Goal: Task Accomplishment & Management: Use online tool/utility

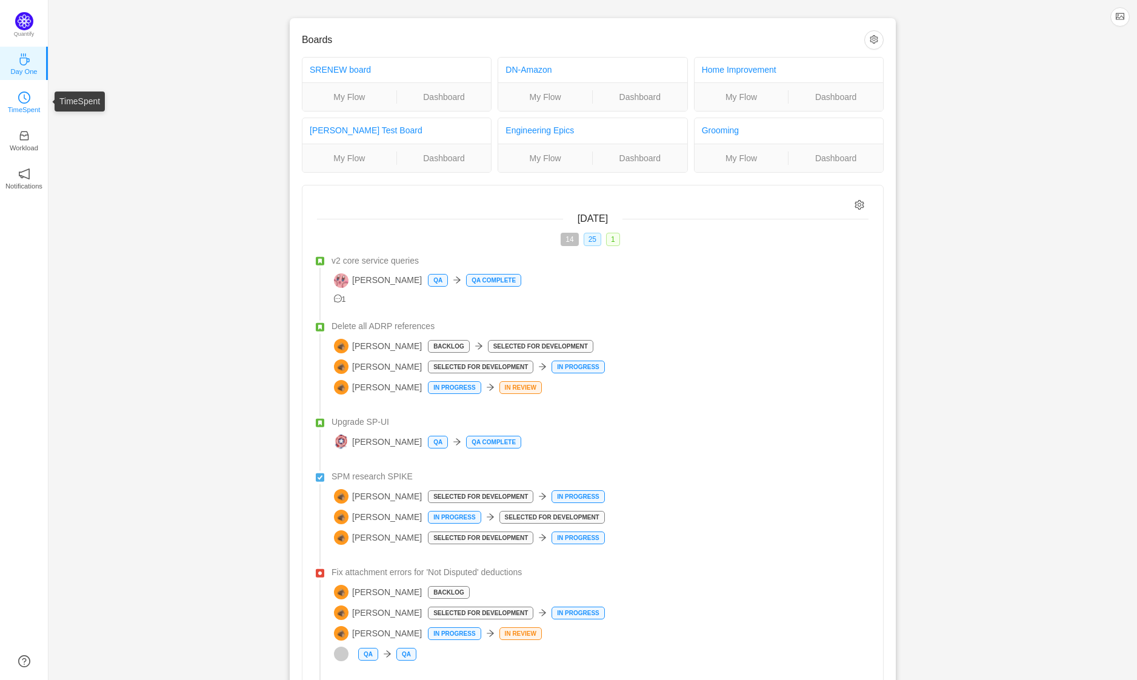
click at [24, 107] on p "TimeSpent" at bounding box center [24, 109] width 33 height 11
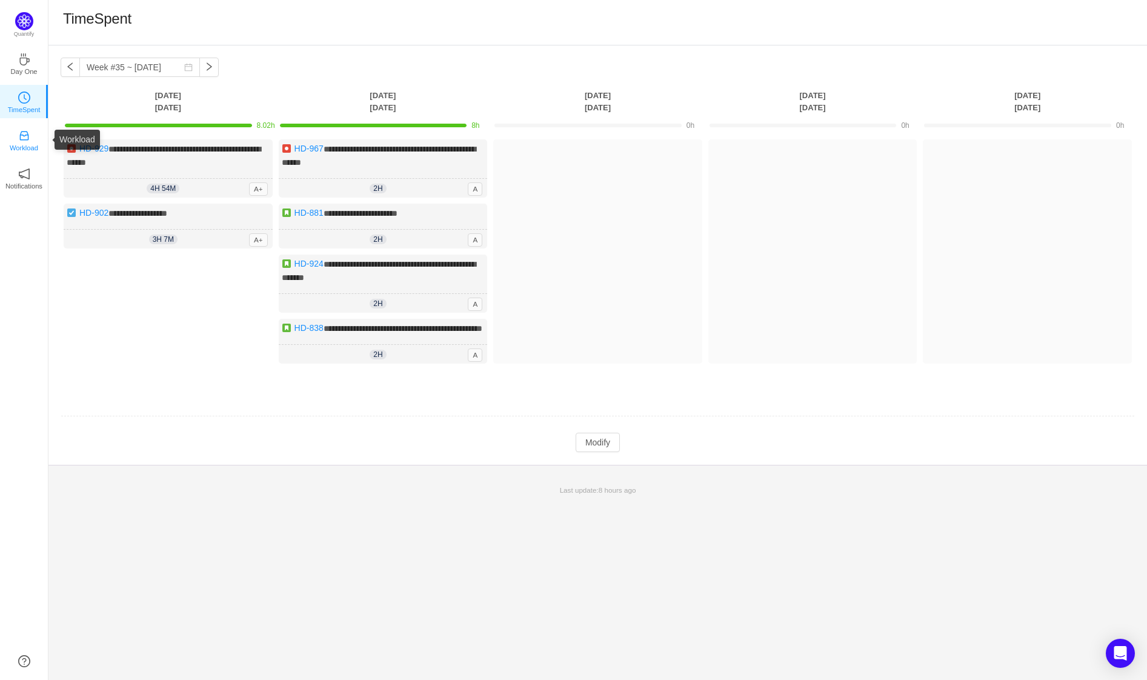
click at [18, 135] on link "Workload" at bounding box center [24, 139] width 12 height 12
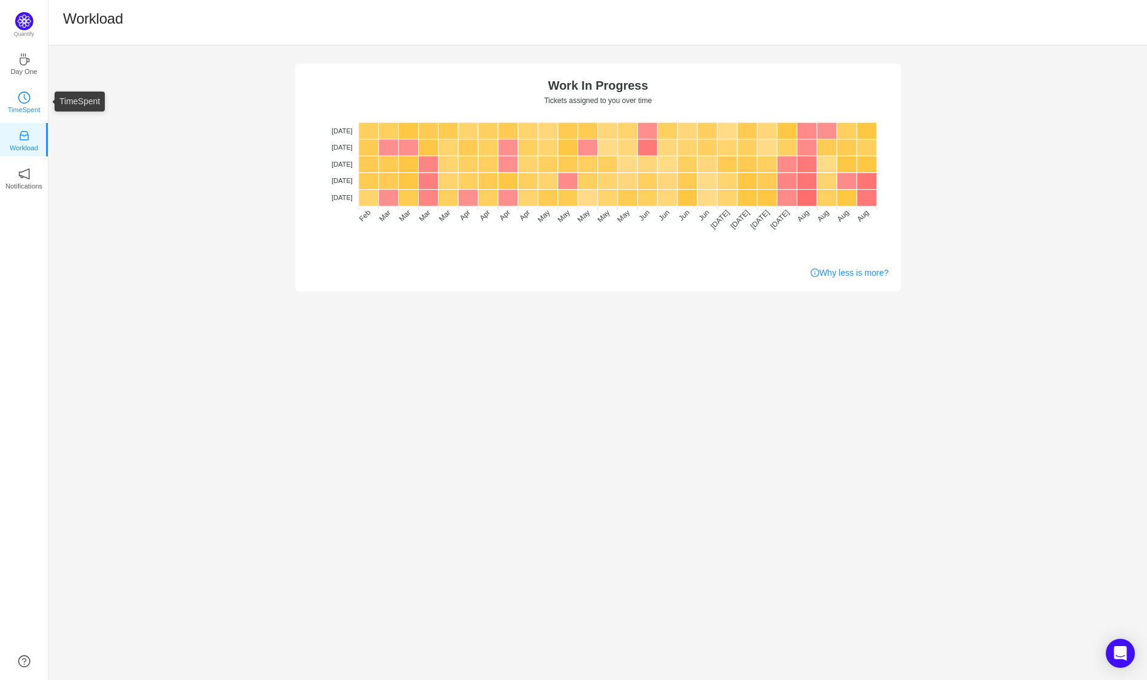
click at [31, 105] on p "TimeSpent" at bounding box center [24, 109] width 33 height 11
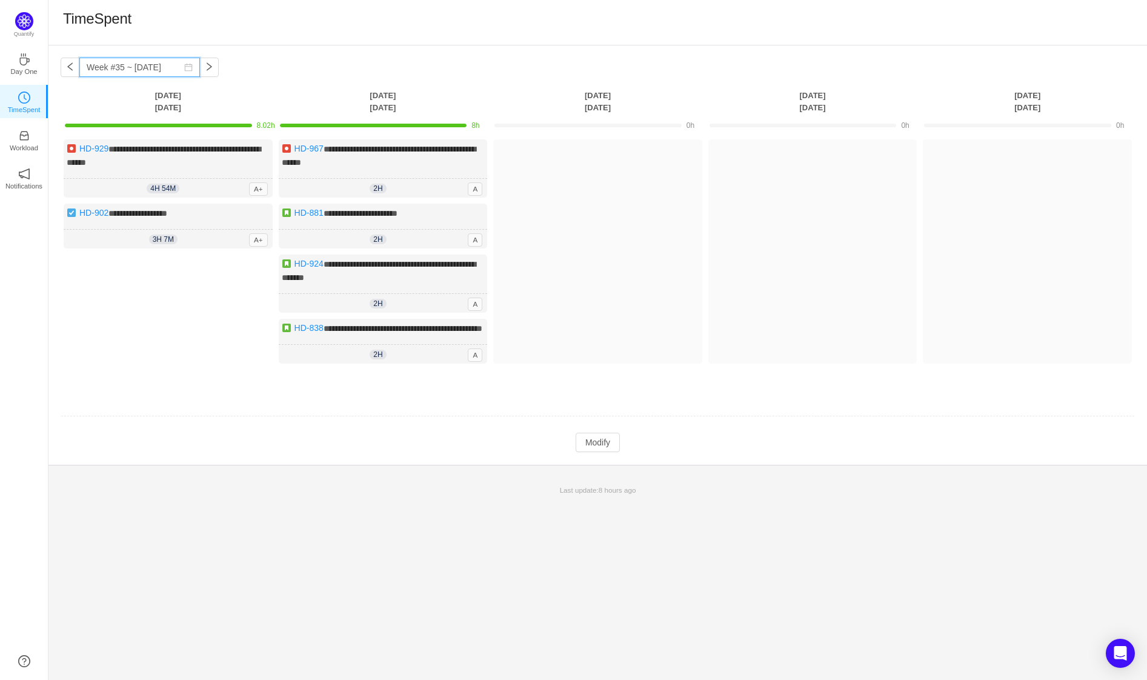
click at [130, 67] on input "Week #35 ~ Aug 26" at bounding box center [139, 67] width 121 height 19
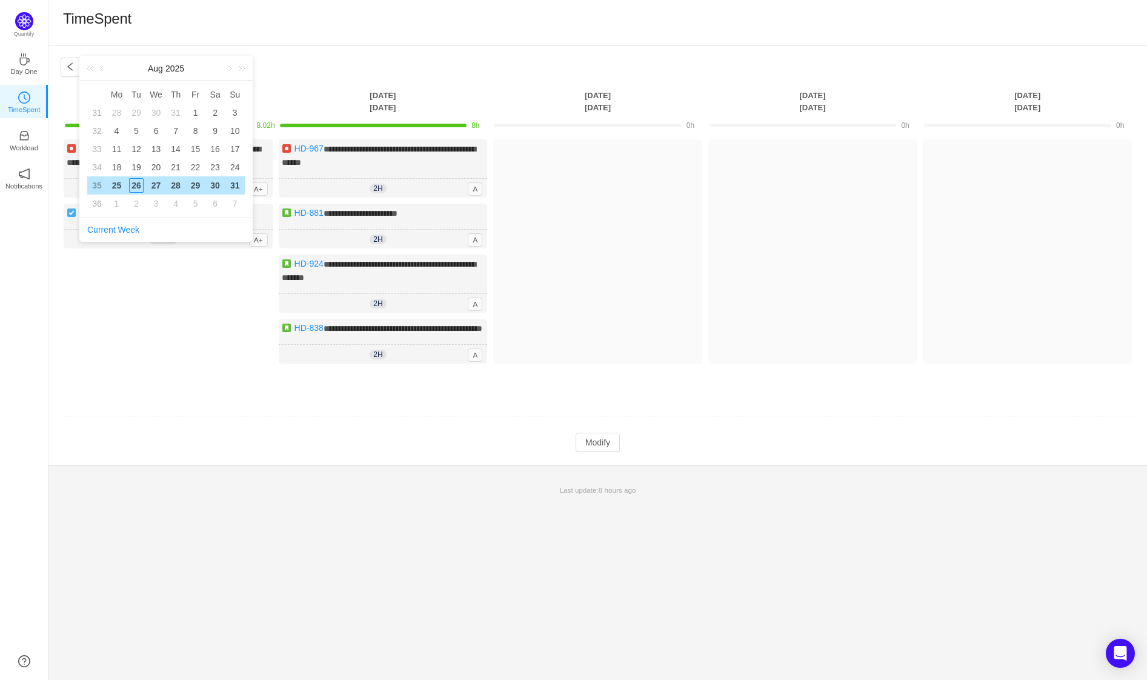
click at [131, 65] on div "[DATE]" at bounding box center [166, 68] width 172 height 24
click at [26, 175] on icon "icon: notification" at bounding box center [24, 174] width 12 height 12
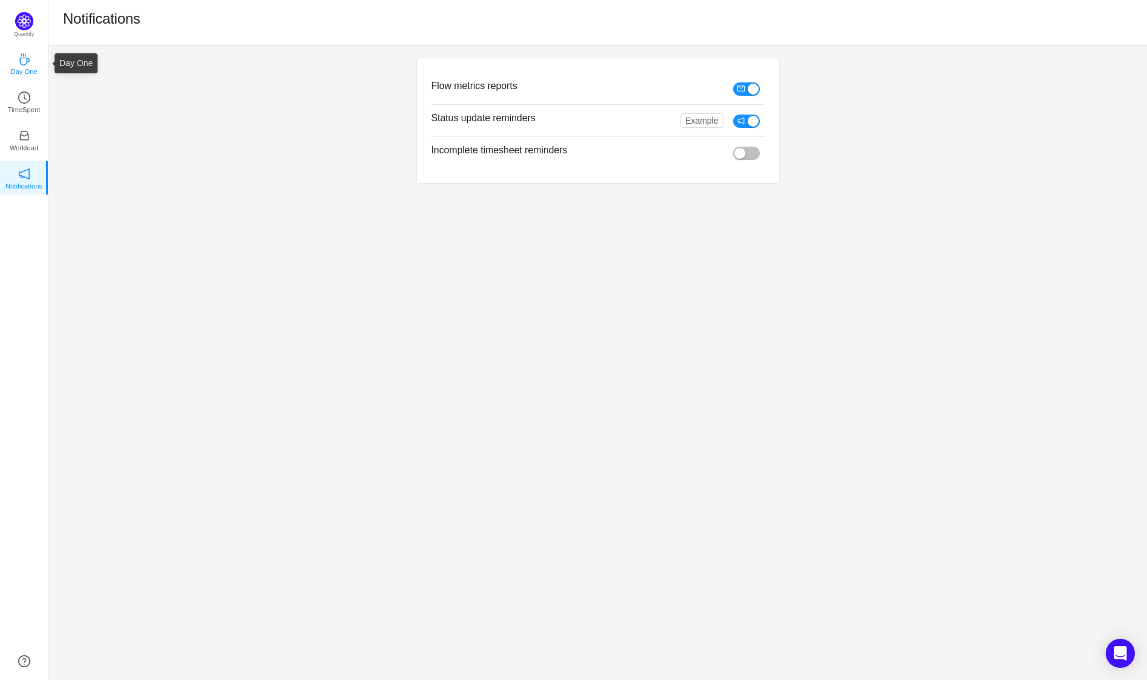
click at [28, 68] on p "Day One" at bounding box center [23, 71] width 27 height 11
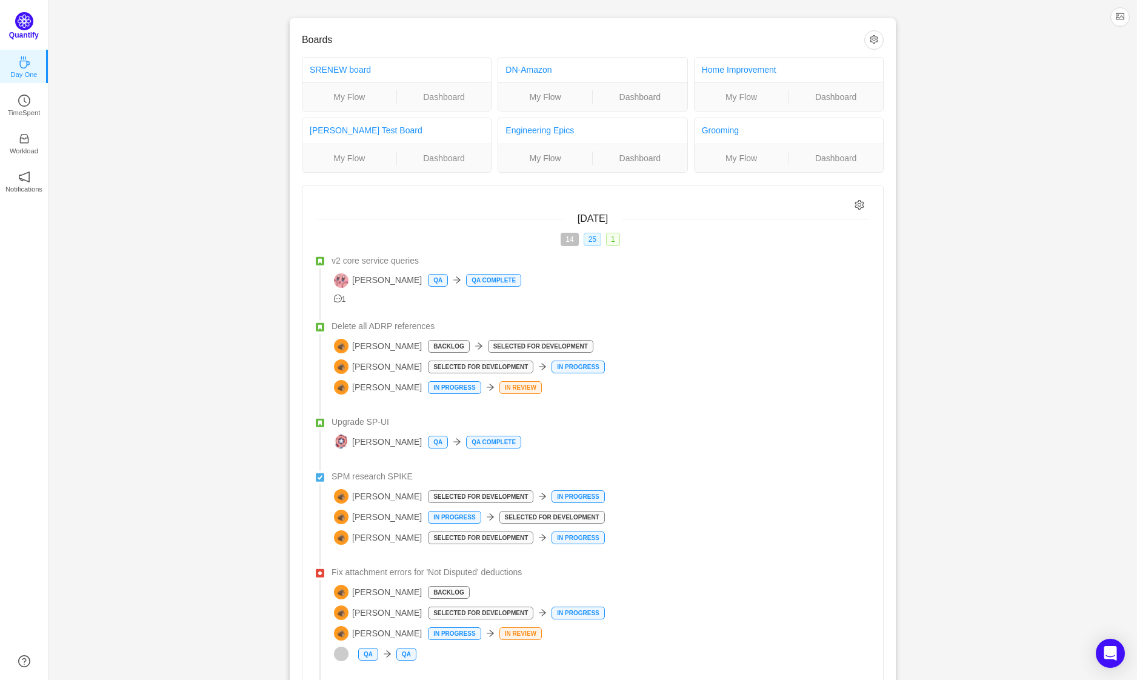
click at [28, 27] on img at bounding box center [24, 21] width 18 height 18
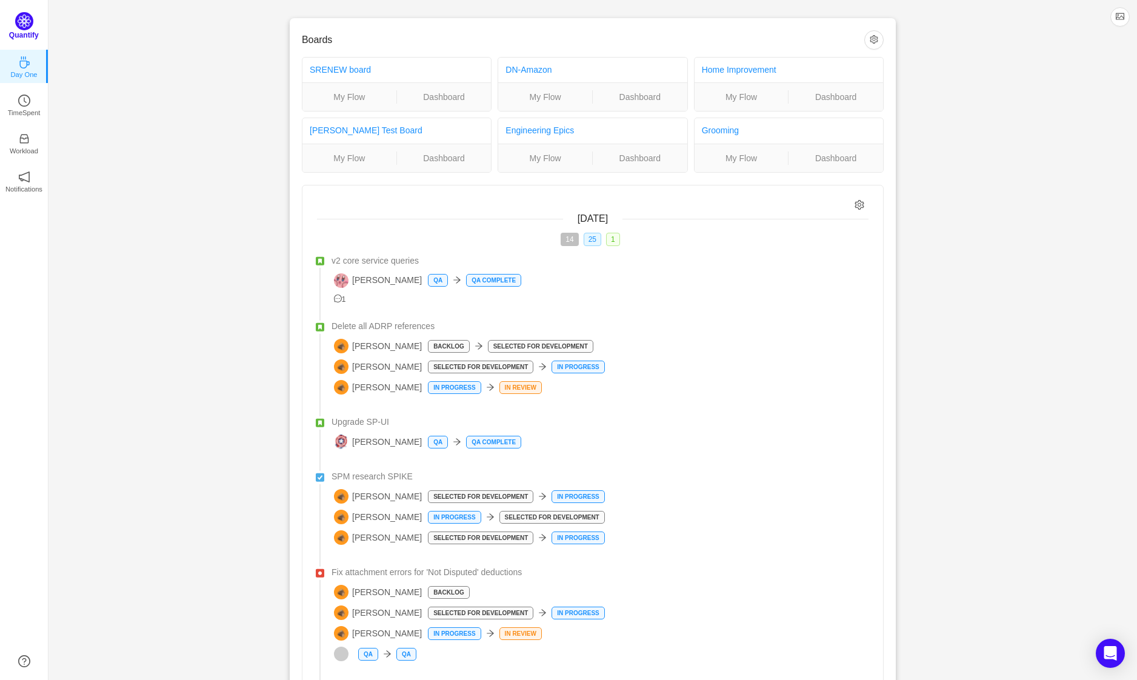
click at [28, 27] on img at bounding box center [24, 21] width 18 height 18
click at [729, 68] on link "Home Improvement" at bounding box center [739, 70] width 75 height 10
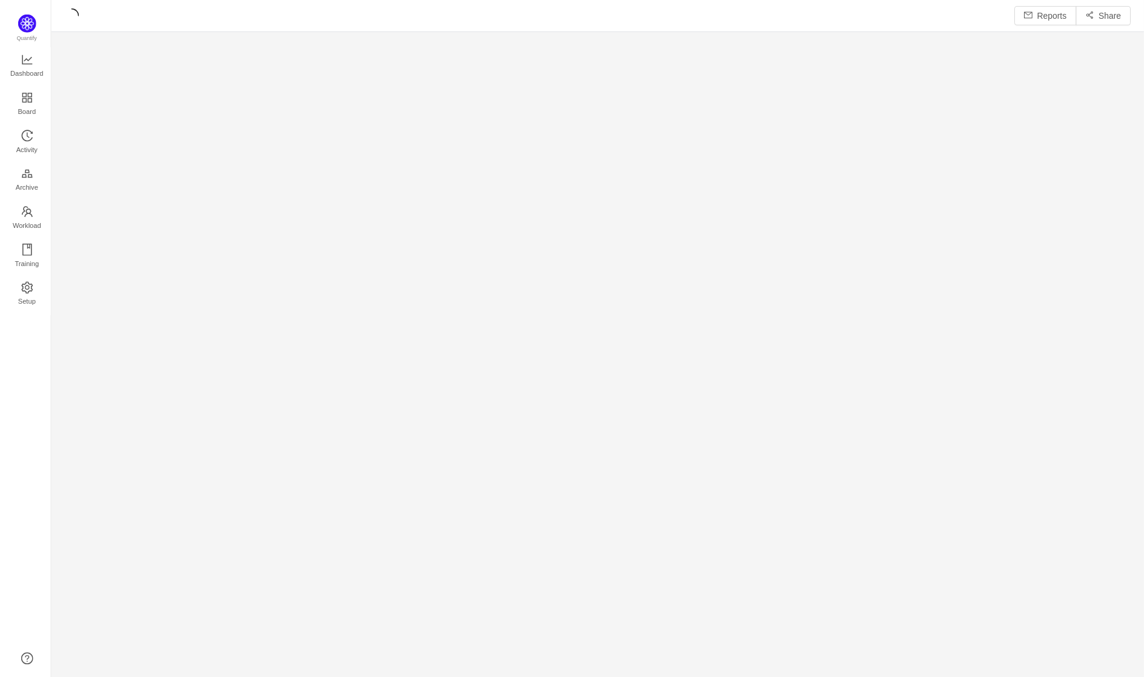
scroll to position [661, 1068]
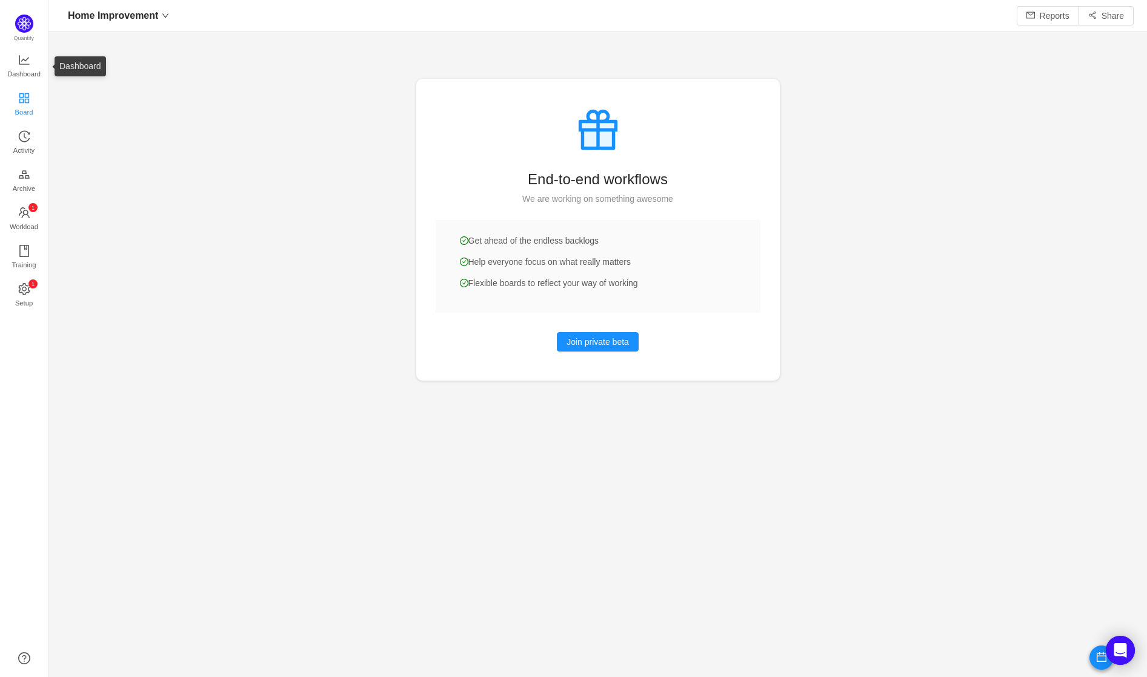
scroll to position [657, 1068]
click at [19, 102] on span "Board" at bounding box center [24, 112] width 18 height 24
click at [24, 96] on icon "icon: appstore" at bounding box center [24, 98] width 10 height 10
click at [26, 61] on icon "icon: line-chart" at bounding box center [24, 60] width 12 height 12
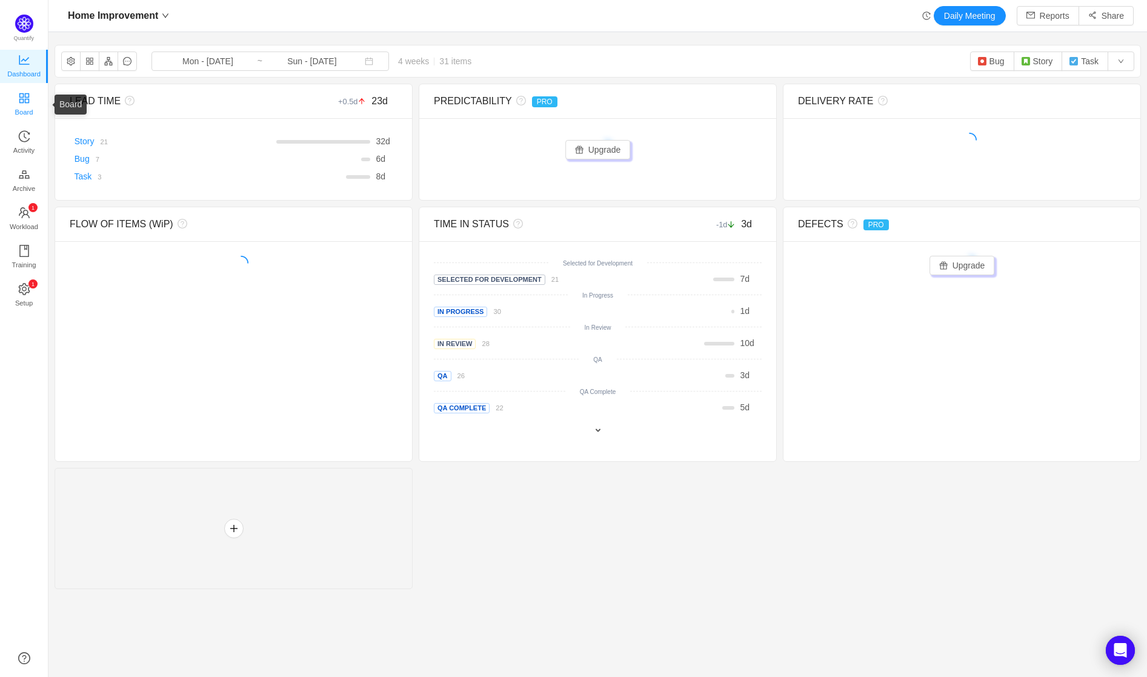
click at [22, 114] on span "Board" at bounding box center [24, 112] width 18 height 24
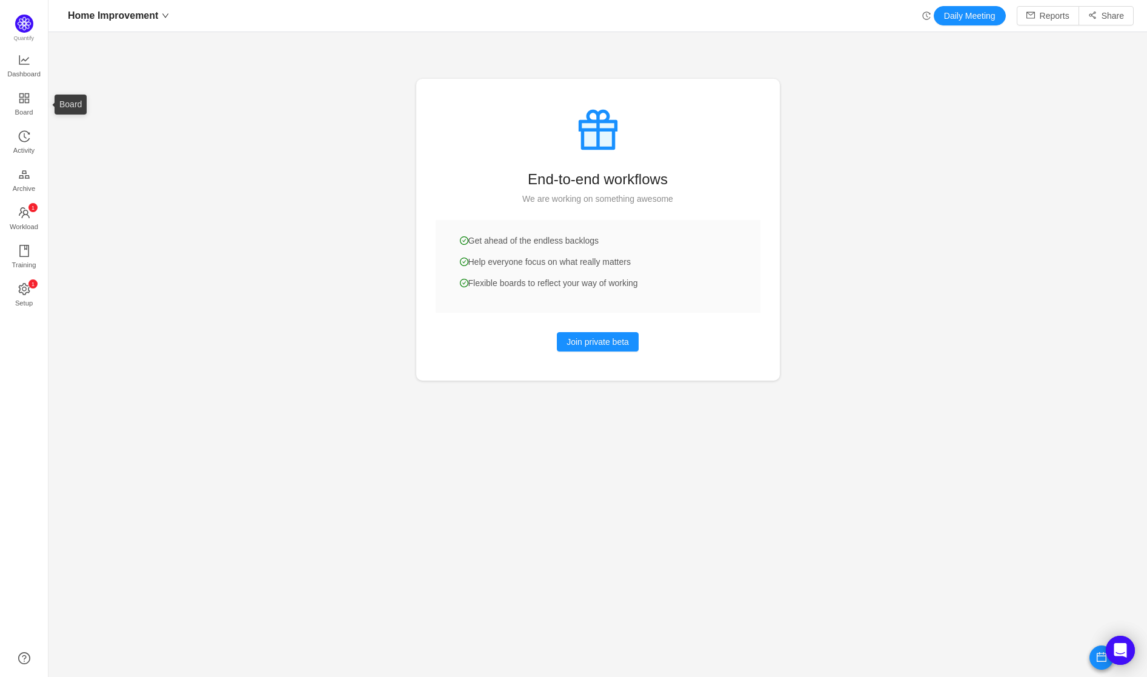
click at [25, 85] on ul "Dashboard Board Activity Archive 0 1 2 3 4 5 6 7 8 9 0 1 2 3 4 5 6 7 8 9 0 1 2 …" at bounding box center [24, 182] width 48 height 270
click at [31, 63] on span "Dashboard" at bounding box center [23, 74] width 33 height 24
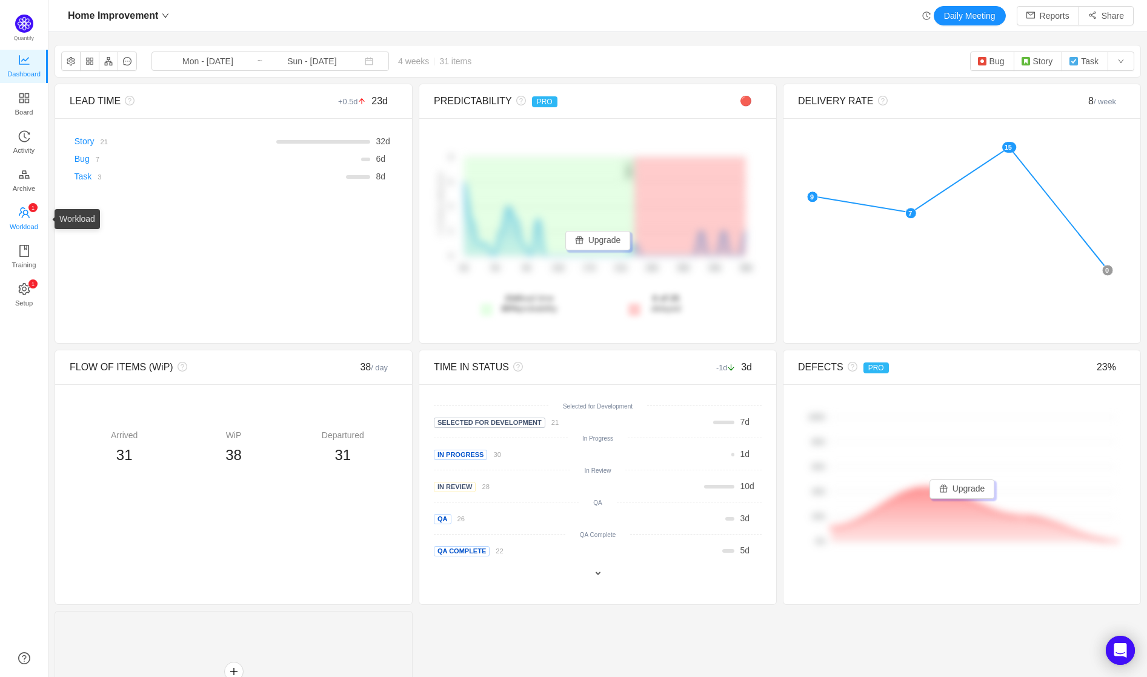
click at [15, 215] on span "Workload" at bounding box center [24, 227] width 28 height 24
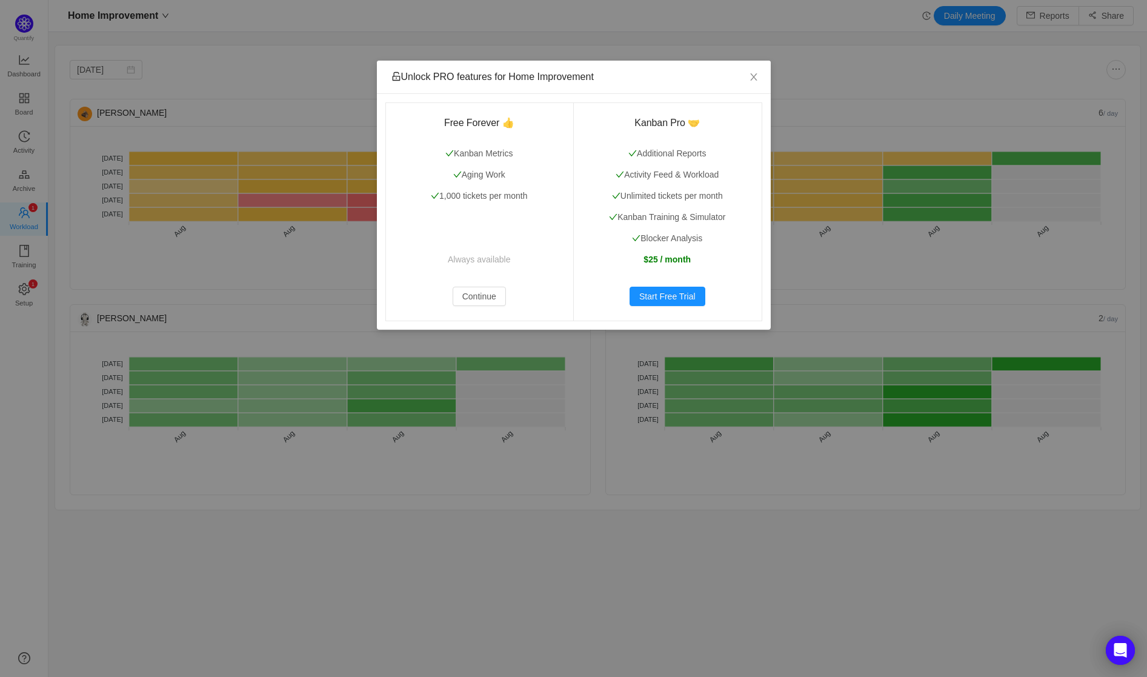
click at [773, 82] on div "Unlock PRO features for Home Improvement Free Forever 👍 Kanban Metrics Aging Wo…" at bounding box center [573, 338] width 1147 height 677
click at [753, 76] on icon "icon: close" at bounding box center [753, 76] width 7 height 7
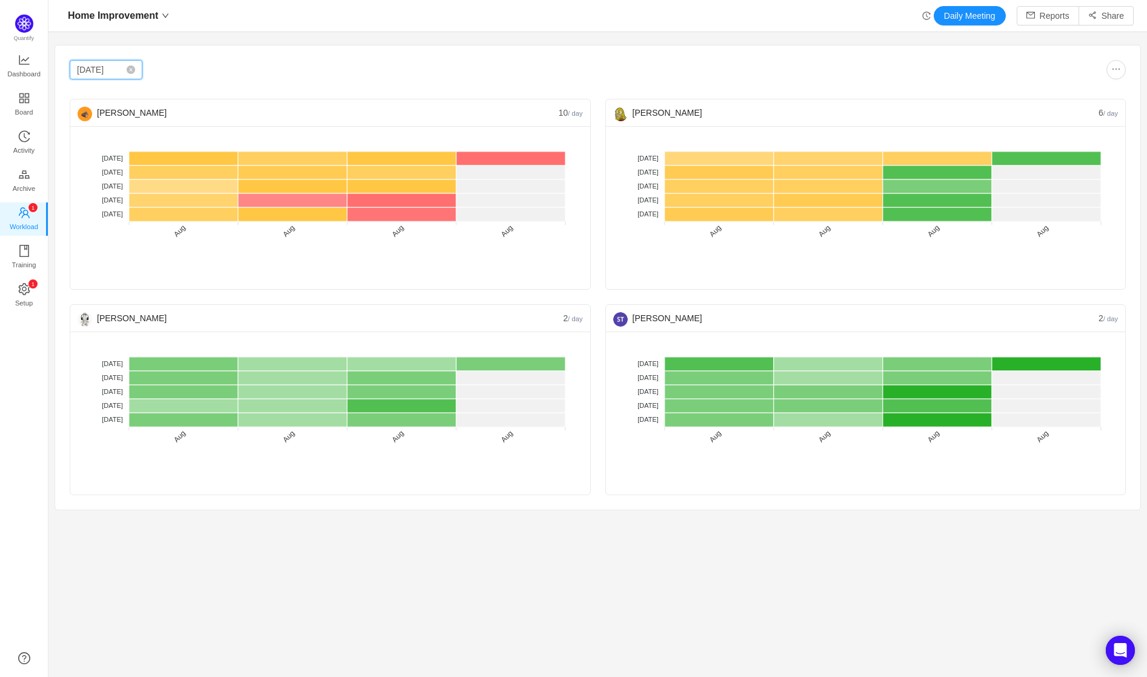
click at [107, 72] on input "[DATE]" at bounding box center [106, 69] width 73 height 19
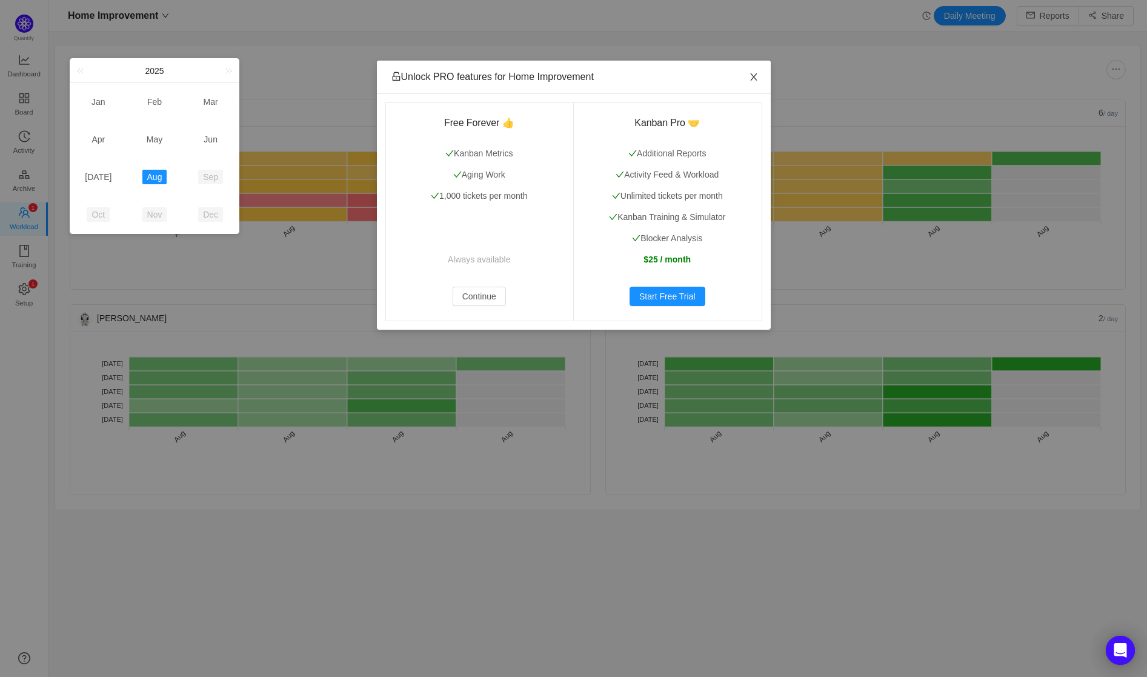
click at [746, 86] on span "Close" at bounding box center [754, 78] width 34 height 34
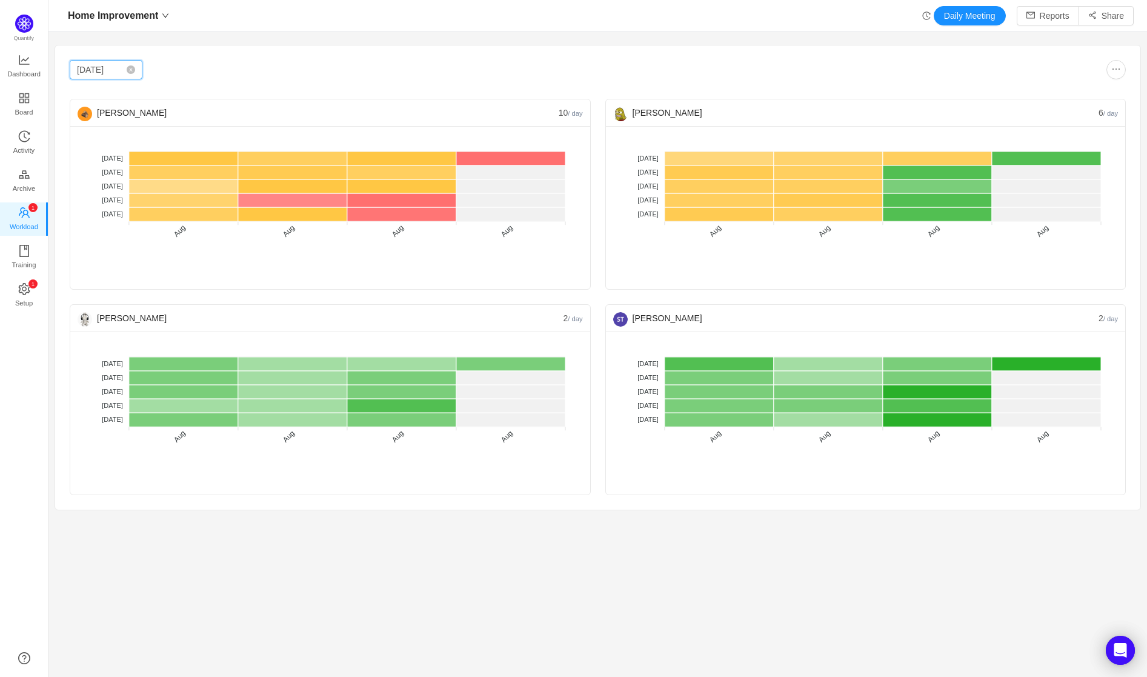
click at [86, 73] on input "[DATE]" at bounding box center [106, 69] width 73 height 19
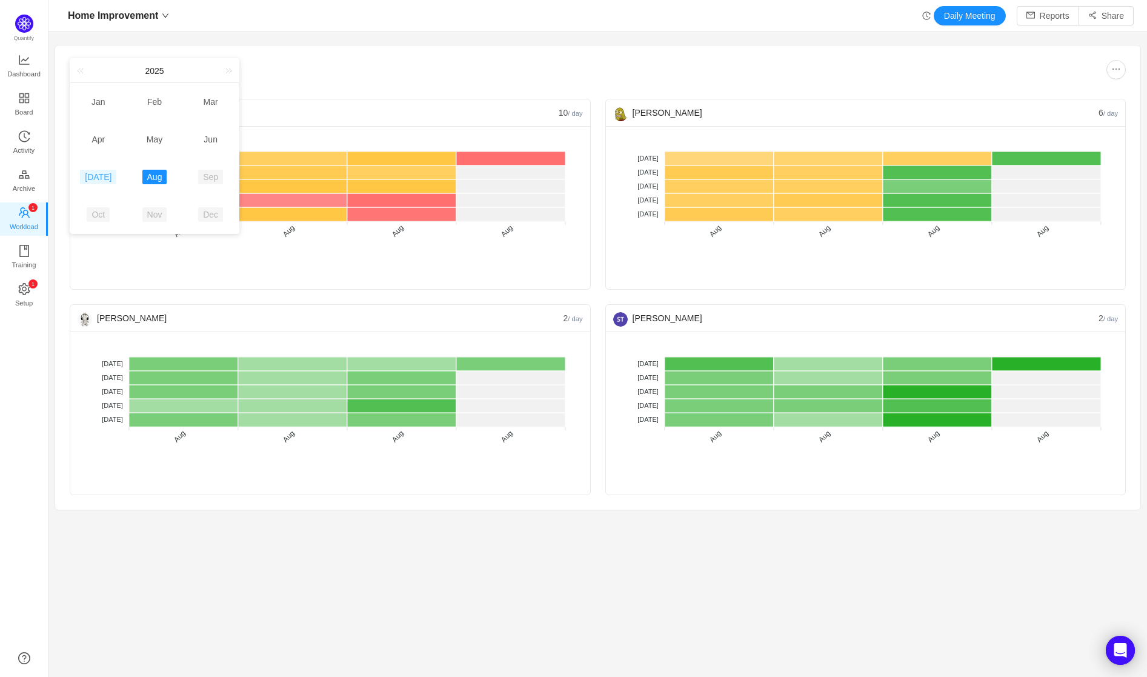
click at [96, 181] on link "[DATE]" at bounding box center [98, 177] width 36 height 15
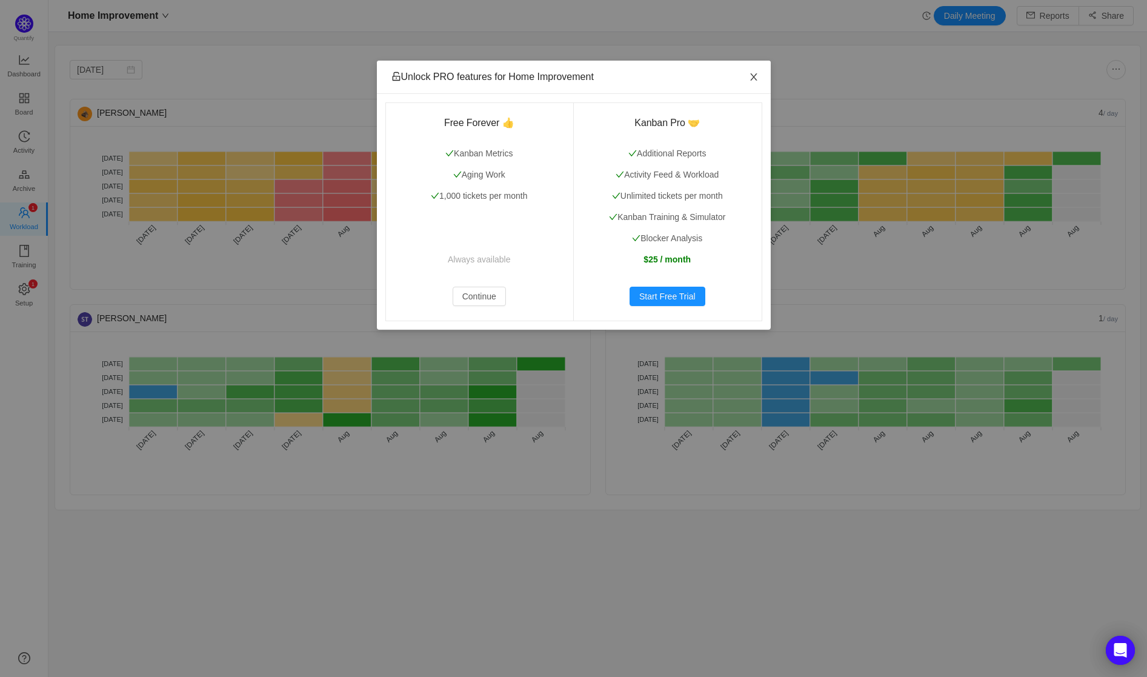
click at [751, 85] on span "Close" at bounding box center [754, 78] width 34 height 34
click at [753, 78] on icon "icon: close" at bounding box center [754, 77] width 10 height 10
click at [464, 290] on button "Continue" at bounding box center [479, 296] width 53 height 19
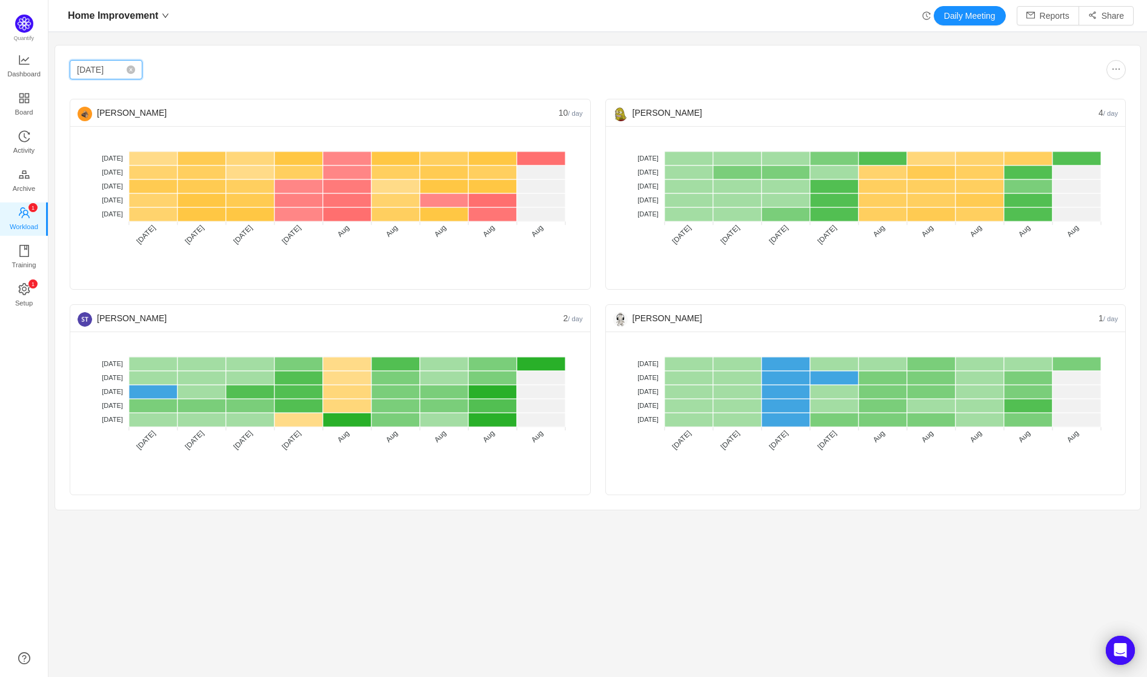
click at [101, 73] on input "[DATE]" at bounding box center [106, 69] width 73 height 19
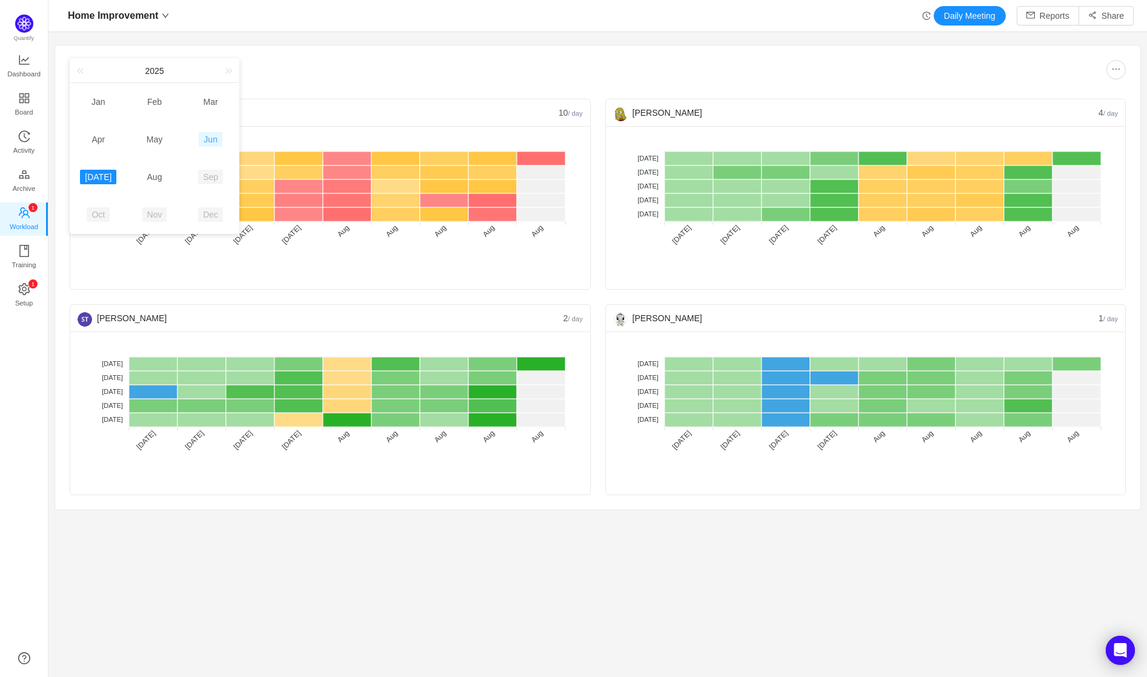
click at [208, 145] on link "Jun" at bounding box center [211, 139] width 24 height 15
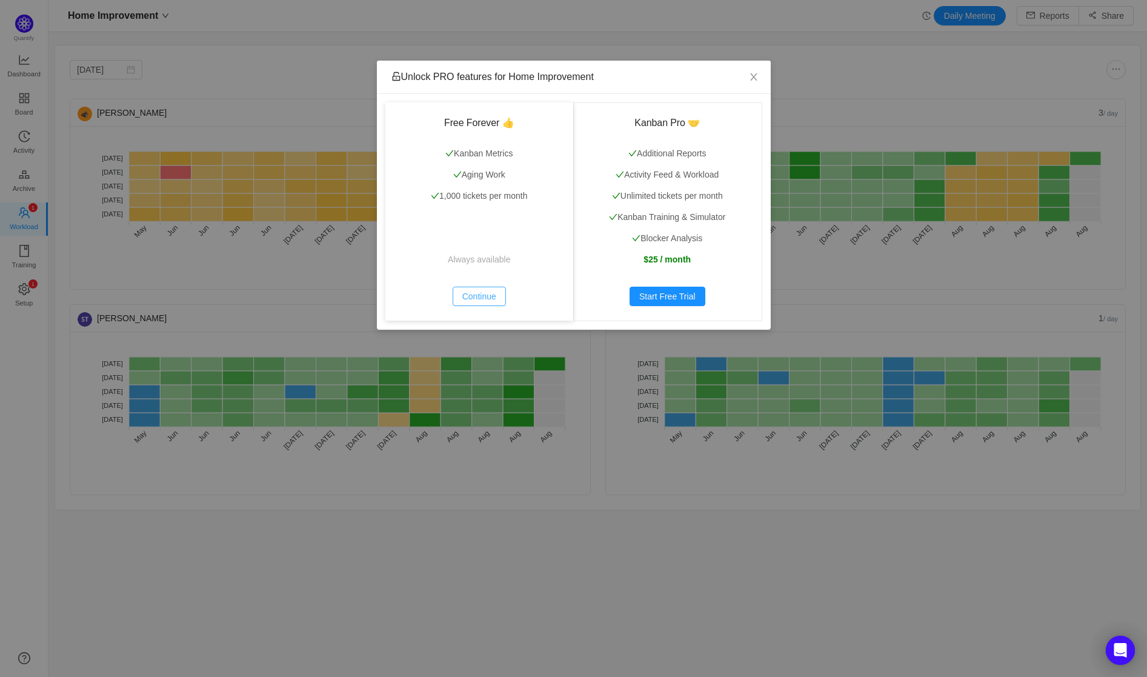
click at [490, 296] on button "Continue" at bounding box center [479, 296] width 53 height 19
click at [459, 290] on button "Continue" at bounding box center [479, 296] width 53 height 19
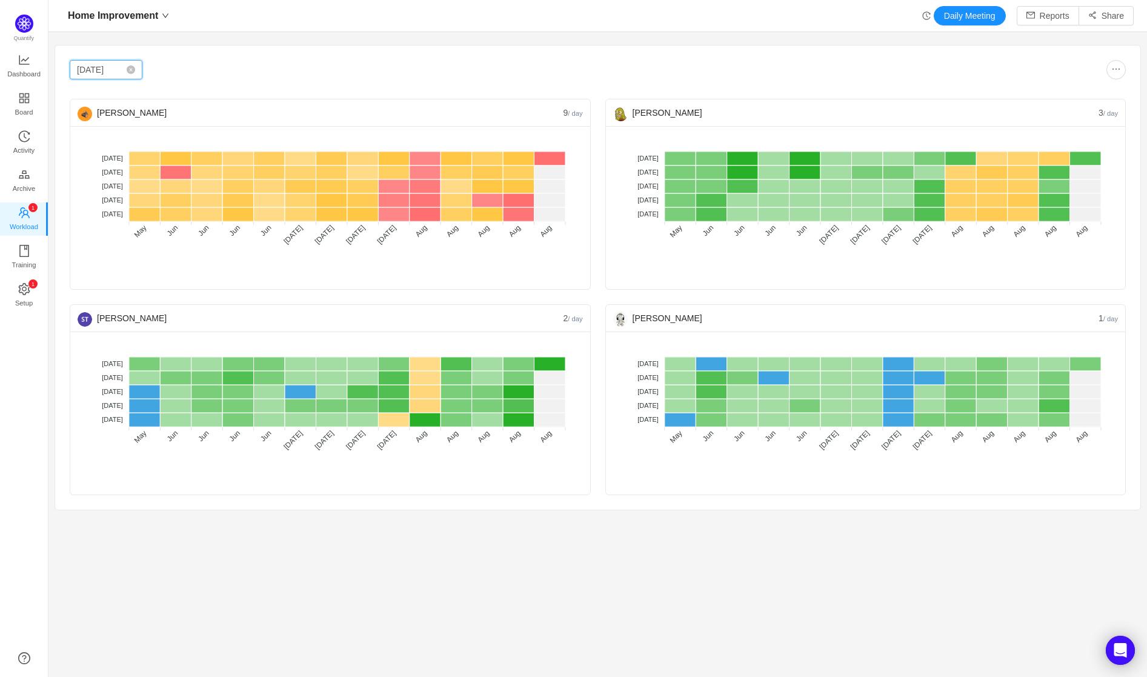
click at [106, 75] on input "[DATE]" at bounding box center [106, 69] width 73 height 19
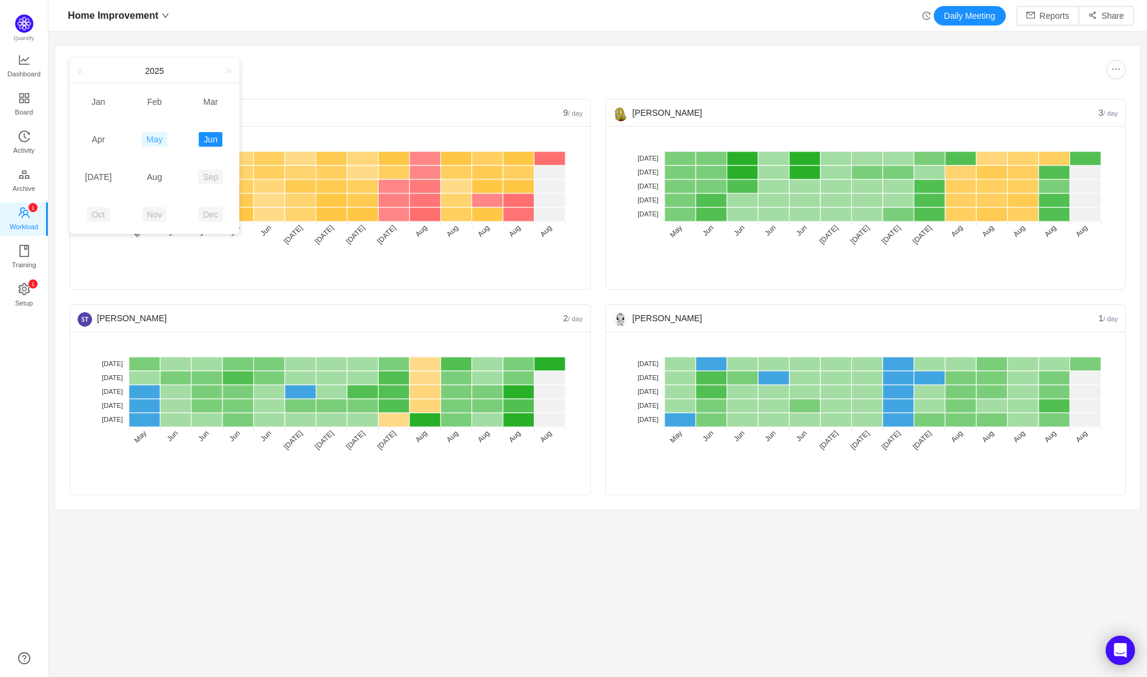
click at [163, 137] on link "May" at bounding box center [154, 139] width 25 height 15
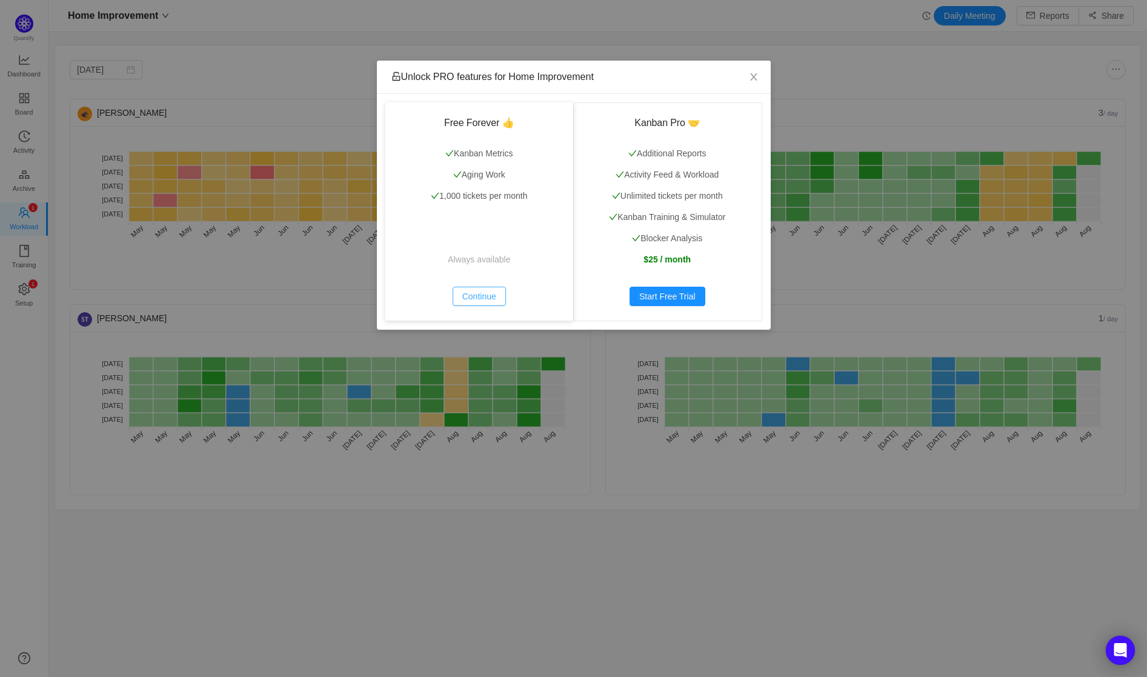
click at [475, 296] on button "Continue" at bounding box center [479, 296] width 53 height 19
click at [98, 69] on div "Unlock PRO features for Home Improvement Free Forever 👍 Kanban Metrics Aging Wo…" at bounding box center [573, 338] width 1147 height 677
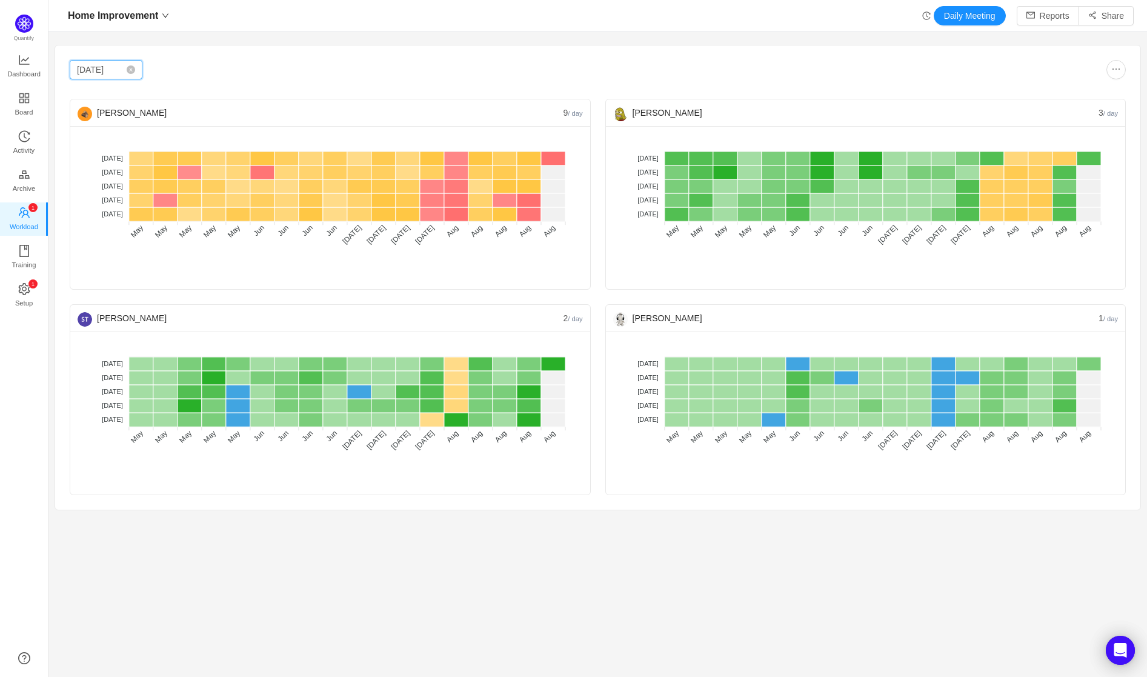
click at [87, 69] on input "[DATE]" at bounding box center [106, 69] width 73 height 19
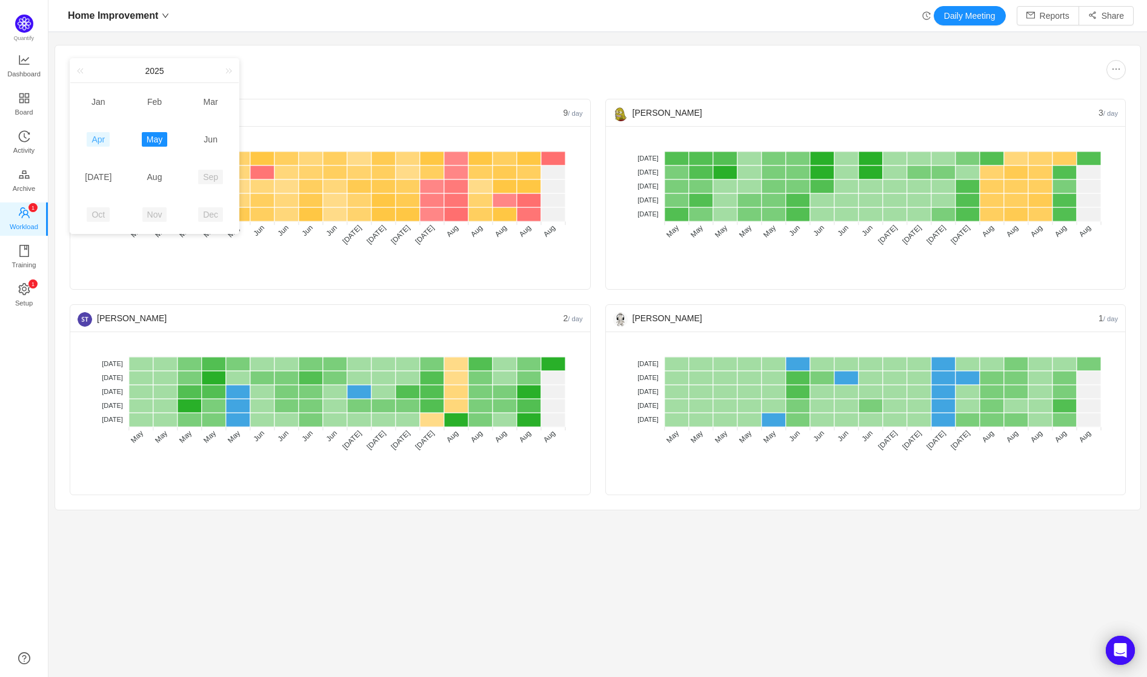
click at [109, 141] on link "Apr" at bounding box center [98, 139] width 23 height 15
type input "[DATE]"
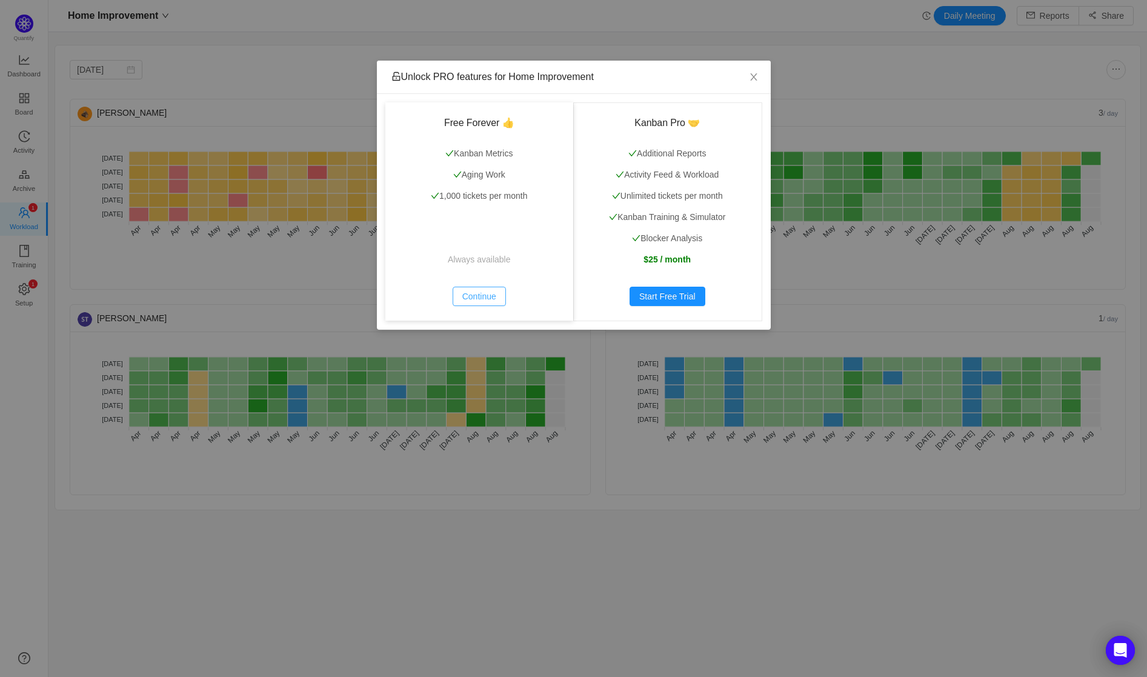
click at [462, 287] on button "Continue" at bounding box center [479, 296] width 53 height 19
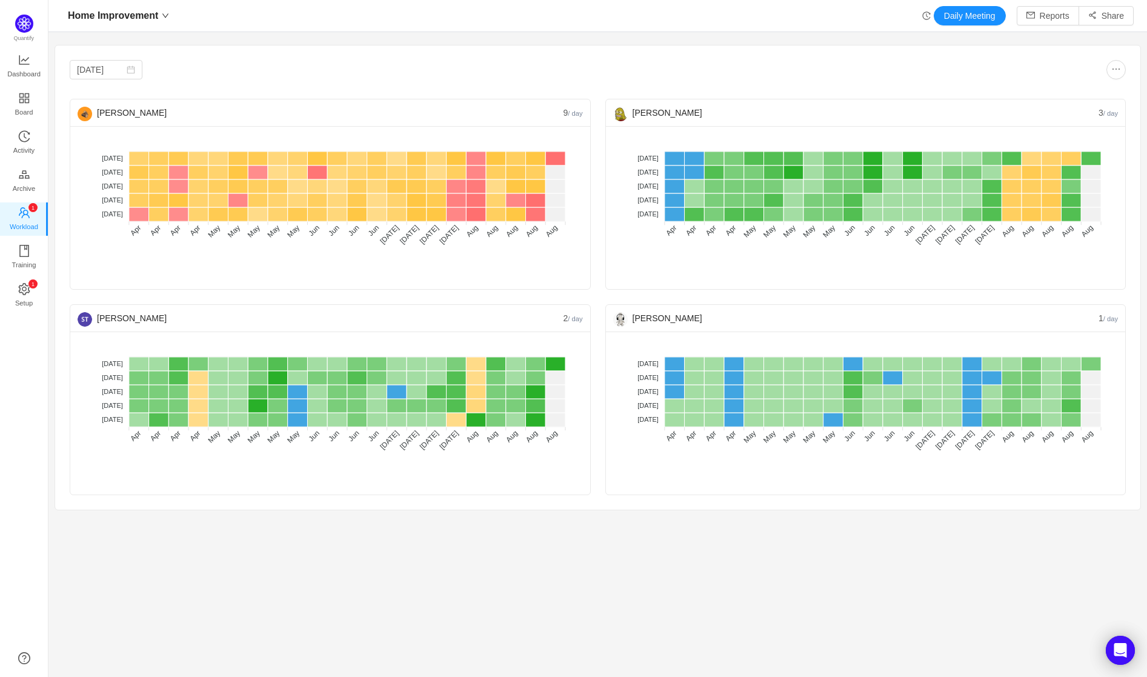
click at [878, 513] on section "[DATE] [PERSON_NAME] 9 / day No data No WIP Optimal (1-4) High (5-10) Overburde…" at bounding box center [597, 326] width 1099 height 575
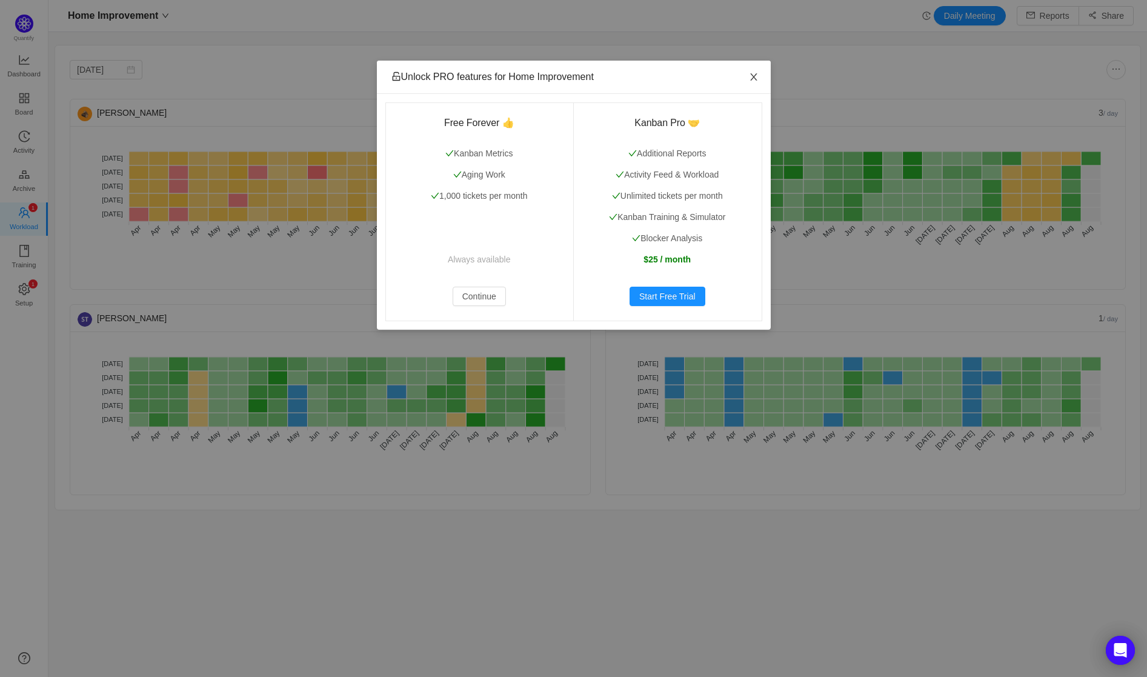
click at [759, 85] on span "Close" at bounding box center [754, 78] width 34 height 34
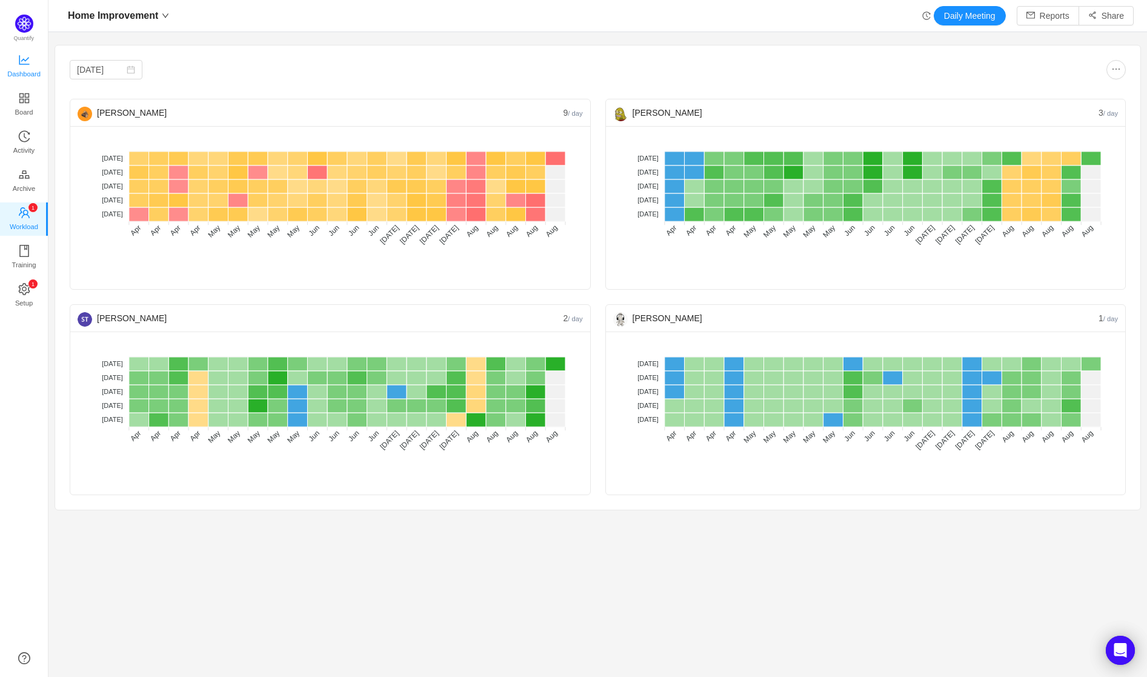
click at [31, 78] on span "Dashboard" at bounding box center [23, 74] width 33 height 24
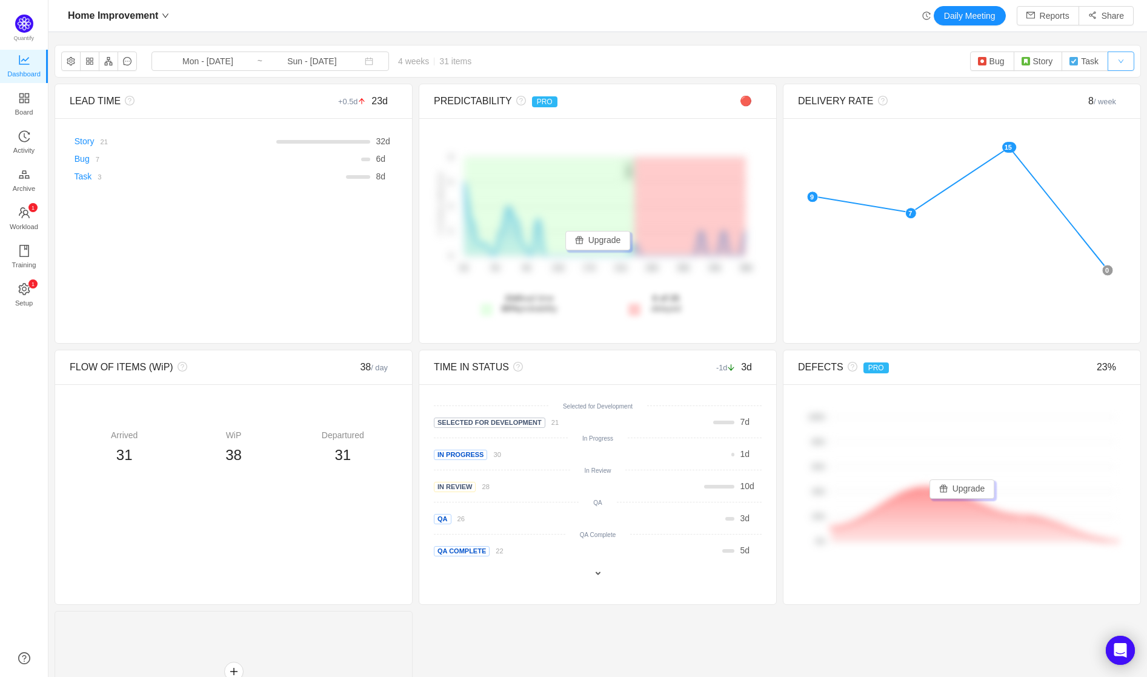
click at [1118, 66] on button "button" at bounding box center [1121, 61] width 27 height 19
click at [17, 218] on span "Workload" at bounding box center [24, 227] width 28 height 24
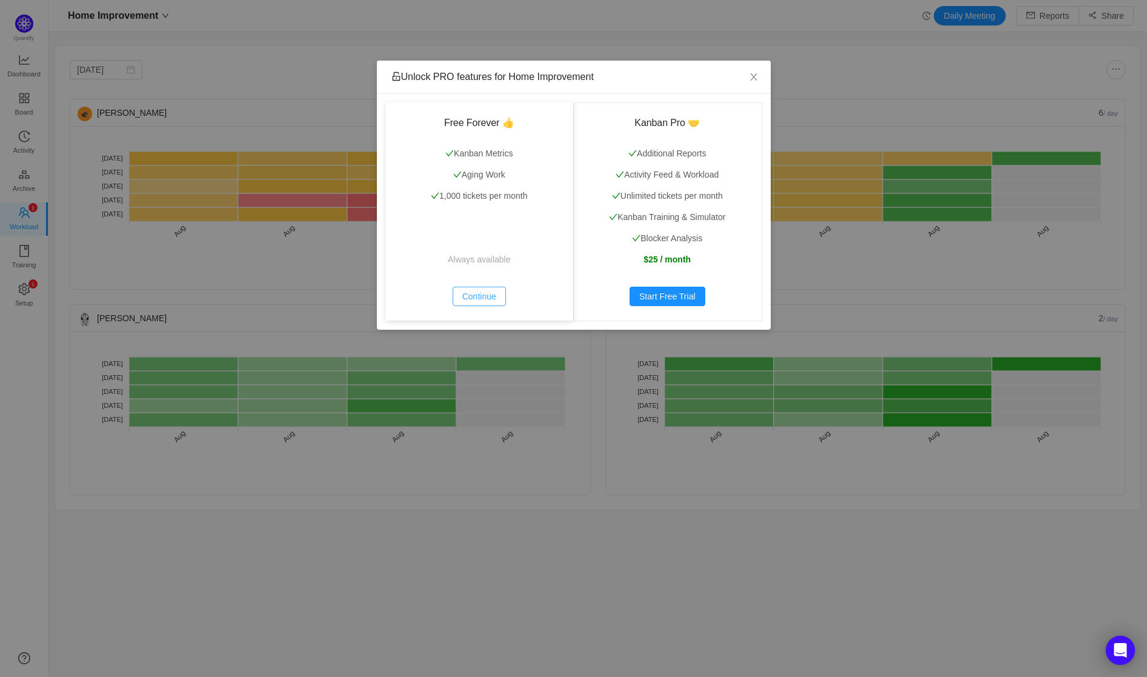
click at [462, 293] on button "Continue" at bounding box center [479, 296] width 53 height 19
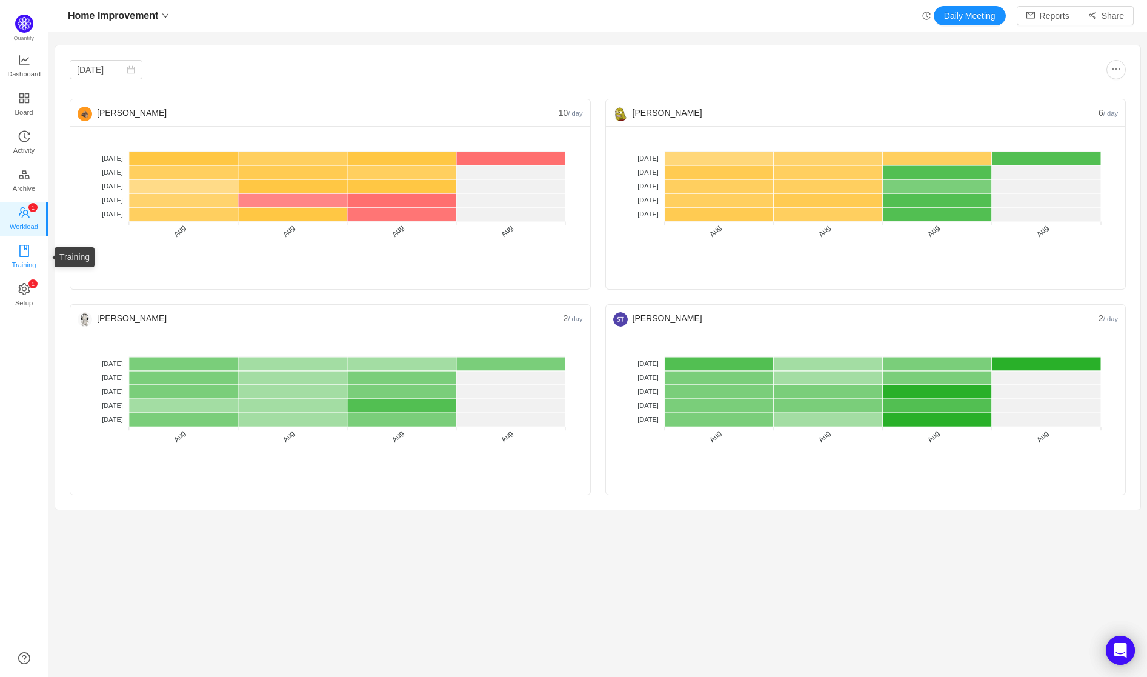
click at [33, 258] on span "Training" at bounding box center [24, 265] width 24 height 24
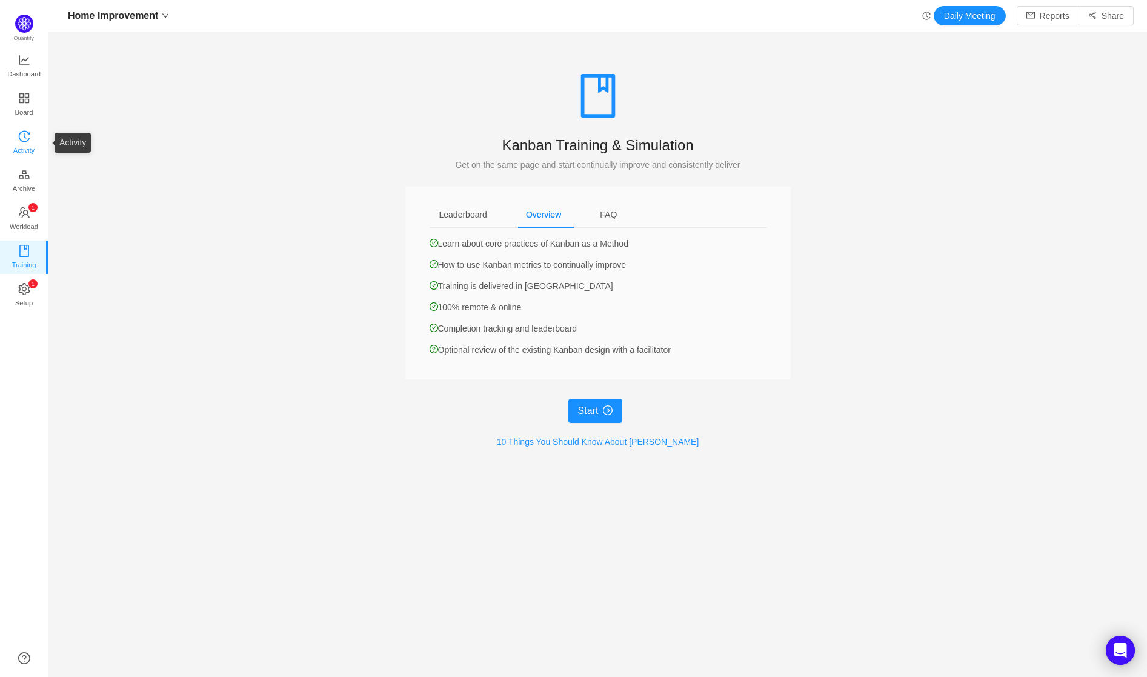
click at [22, 151] on span "Activity" at bounding box center [23, 150] width 21 height 24
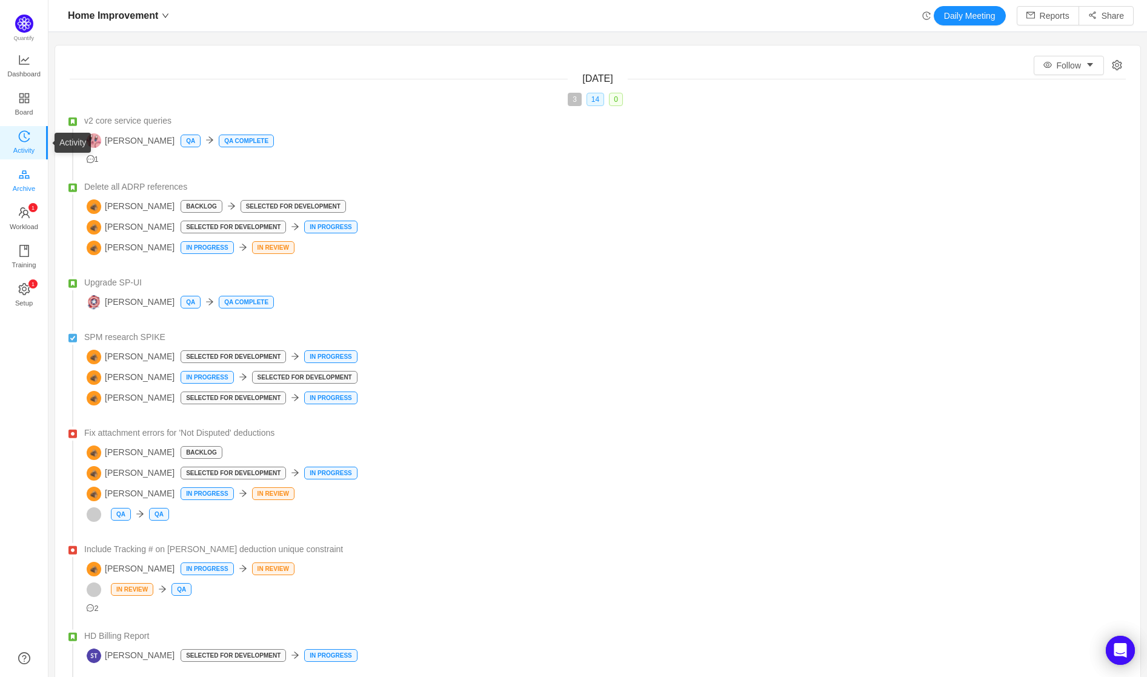
click at [23, 175] on icon "icon: gold" at bounding box center [24, 174] width 12 height 12
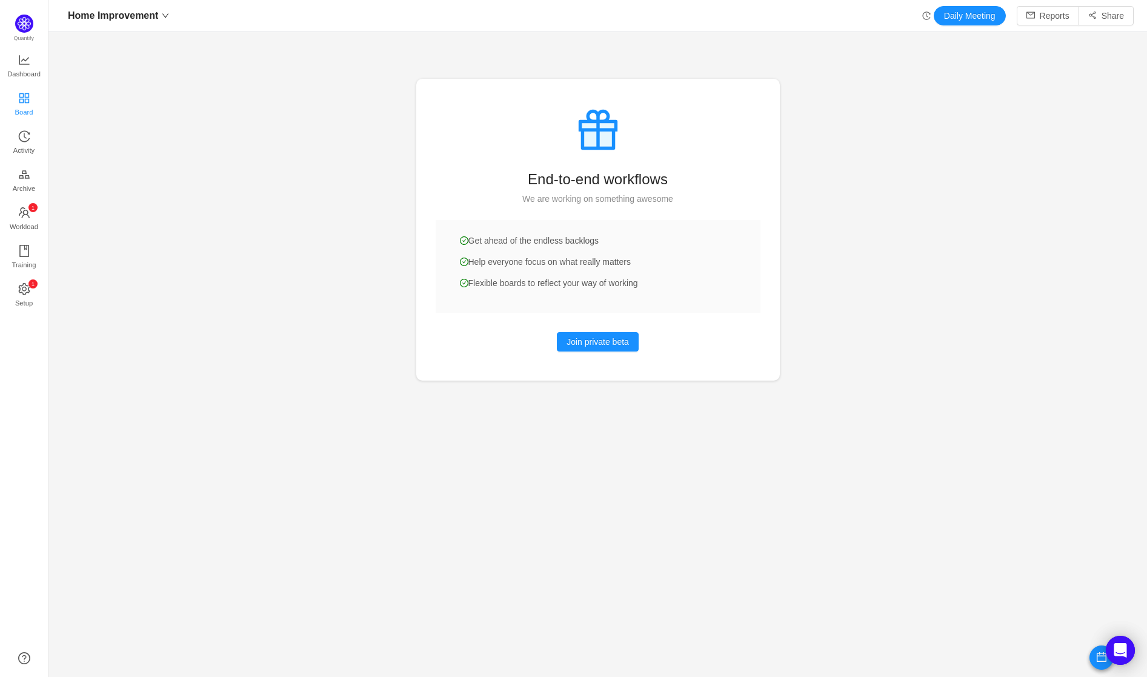
click at [18, 100] on link "Board" at bounding box center [24, 105] width 12 height 24
click at [14, 80] on span "Dashboard" at bounding box center [23, 74] width 33 height 24
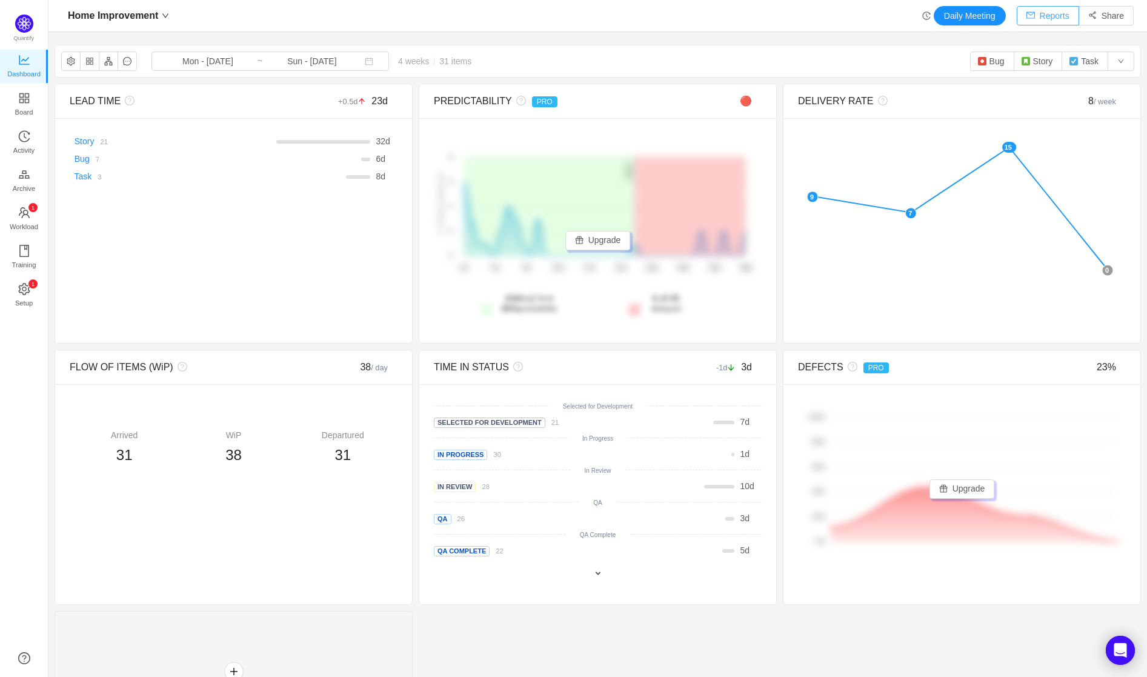
click at [1020, 10] on button "Reports" at bounding box center [1048, 15] width 62 height 19
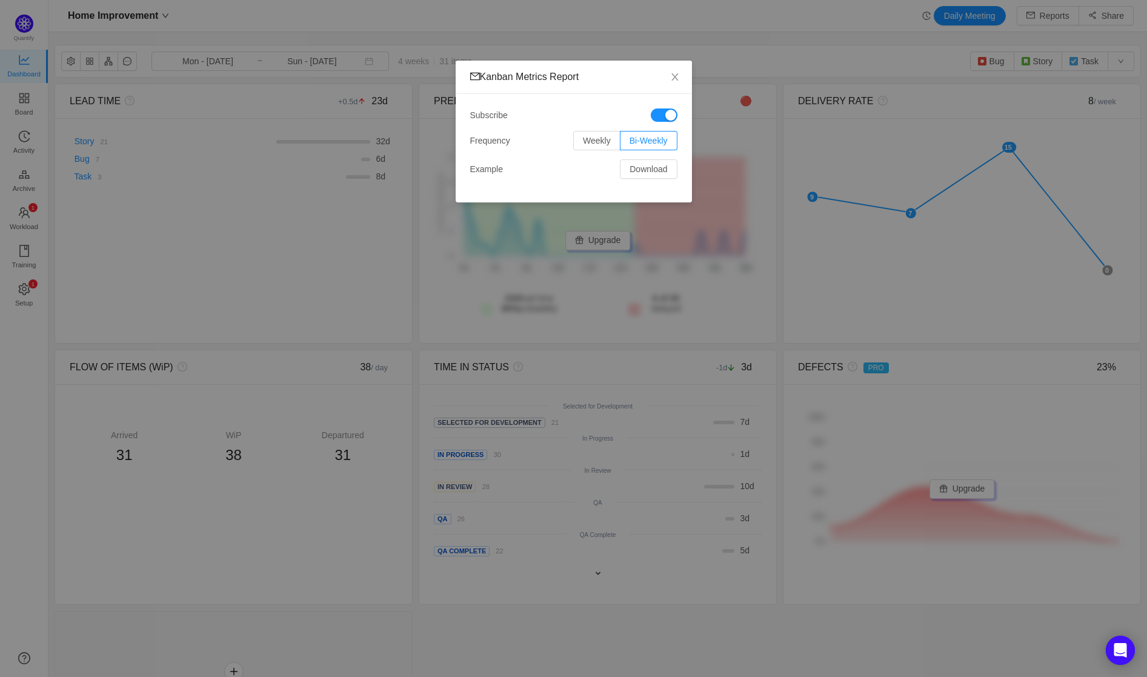
click at [743, 336] on div "Kanban Metrics Report Subscribe Frequency Weekly Bi-Weekly Example Download" at bounding box center [573, 338] width 1147 height 677
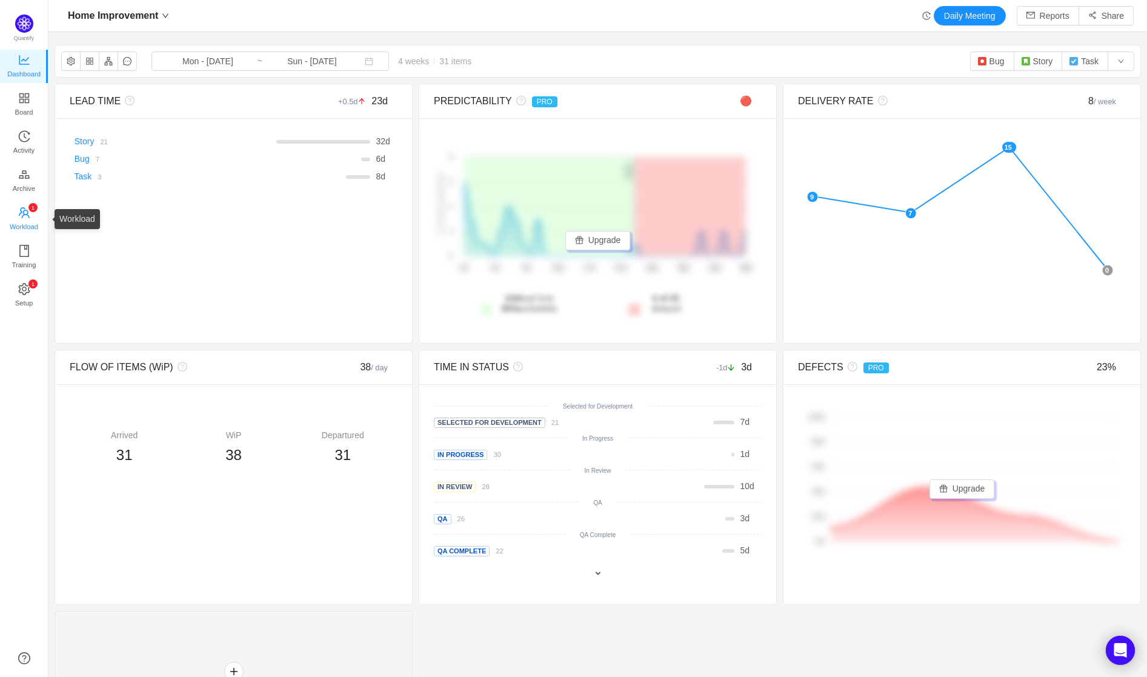
click at [26, 217] on span "Workload" at bounding box center [24, 227] width 28 height 24
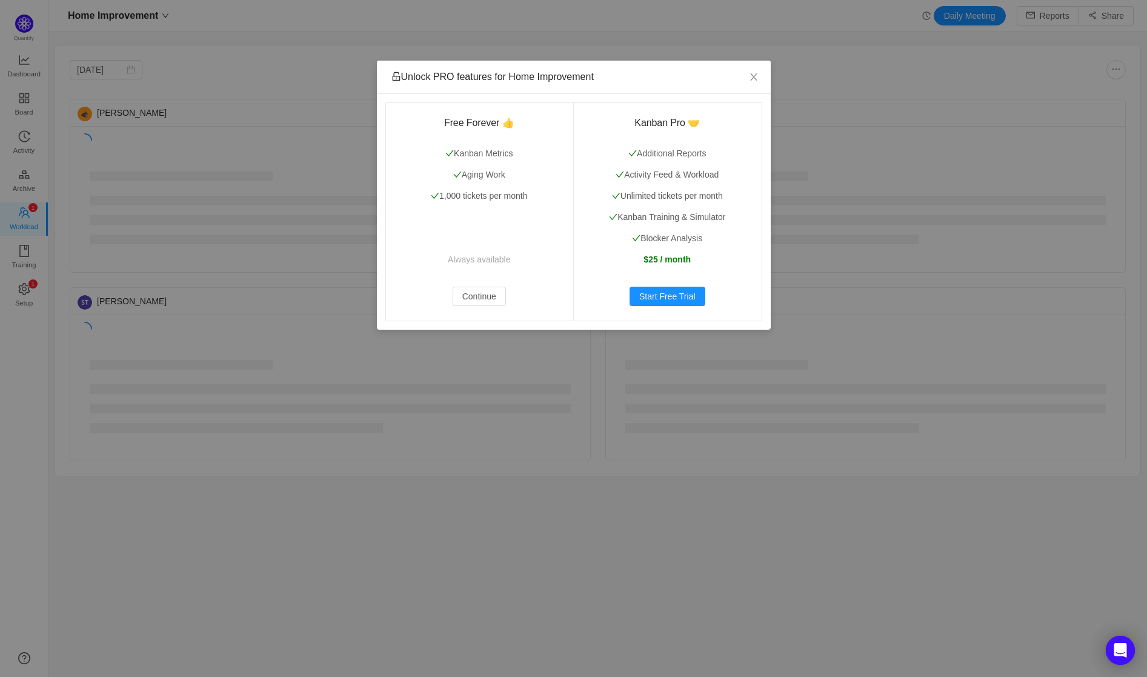
click at [212, 156] on div "Unlock PRO features for Home Improvement Free Forever 👍 Kanban Metrics Aging Wo…" at bounding box center [573, 338] width 1147 height 677
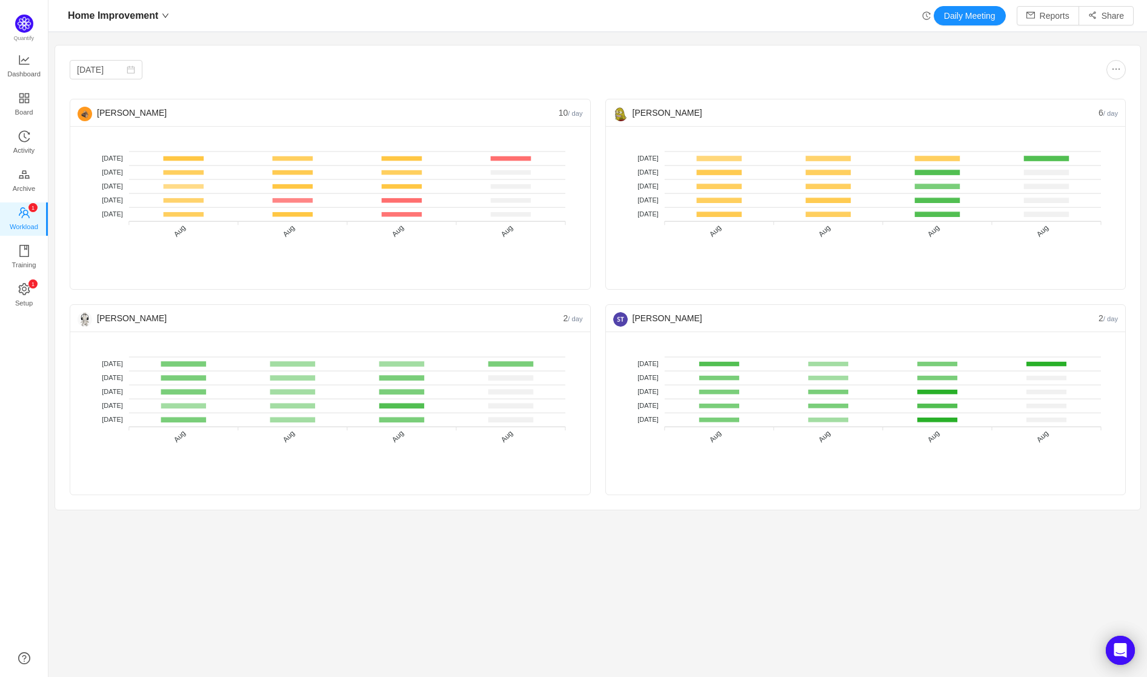
click at [116, 4] on div "Home Improvement Daily Meeting Reports Share" at bounding box center [597, 16] width 1099 height 32
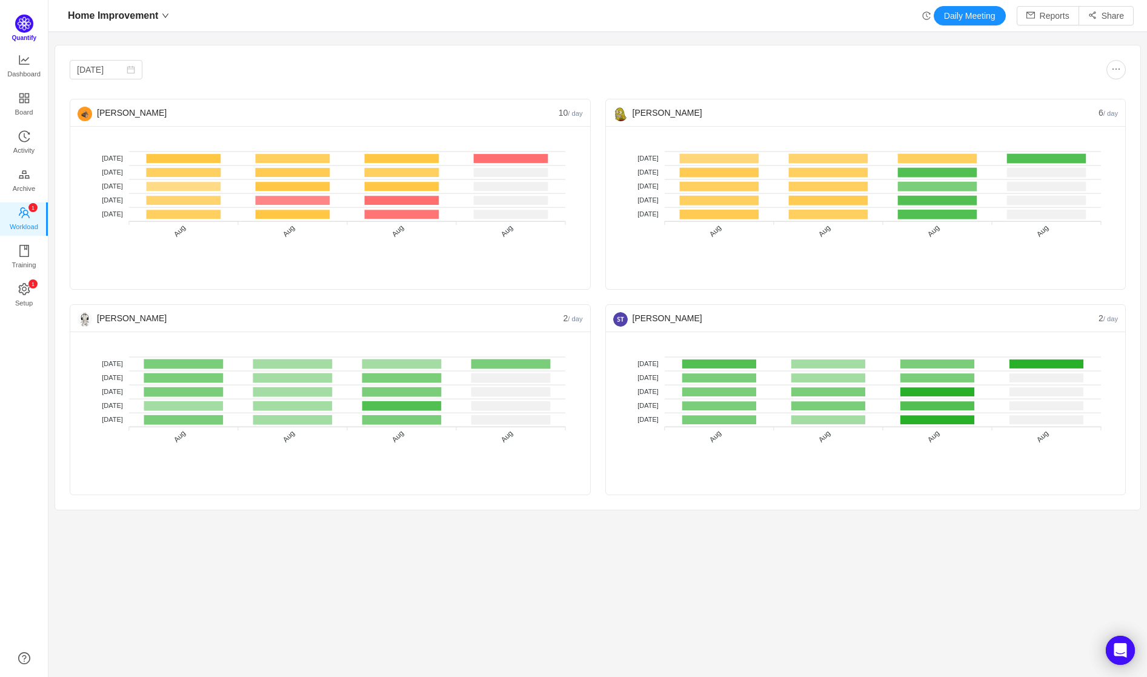
click at [21, 24] on img at bounding box center [24, 24] width 18 height 18
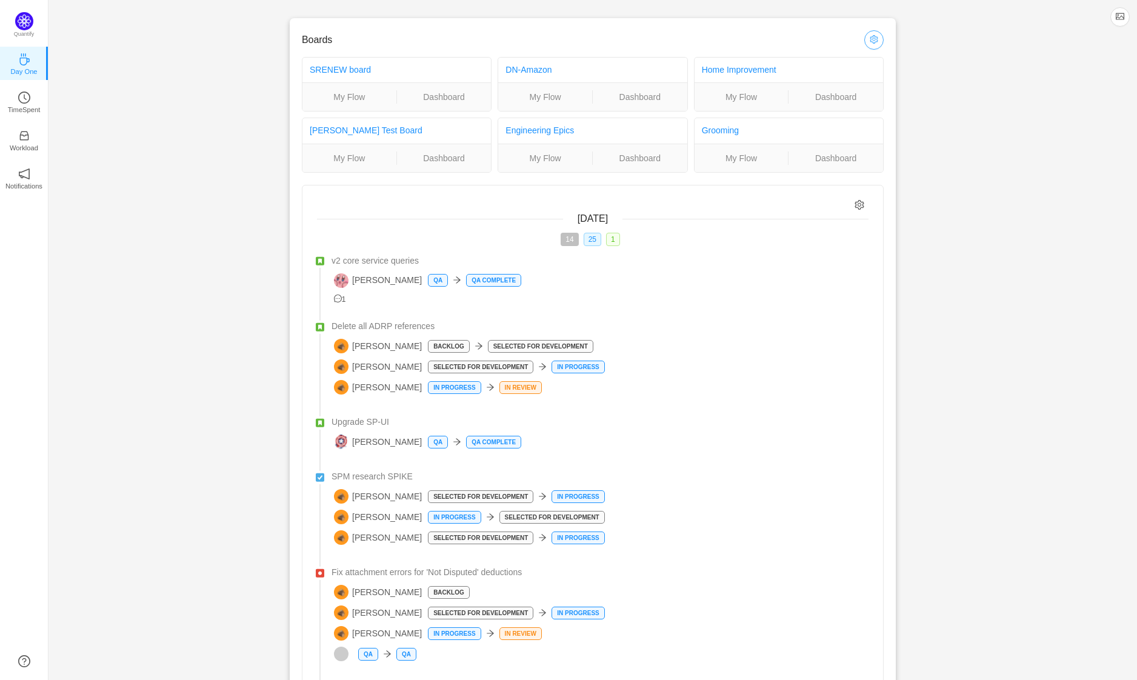
click at [873, 44] on button "button" at bounding box center [873, 39] width 19 height 19
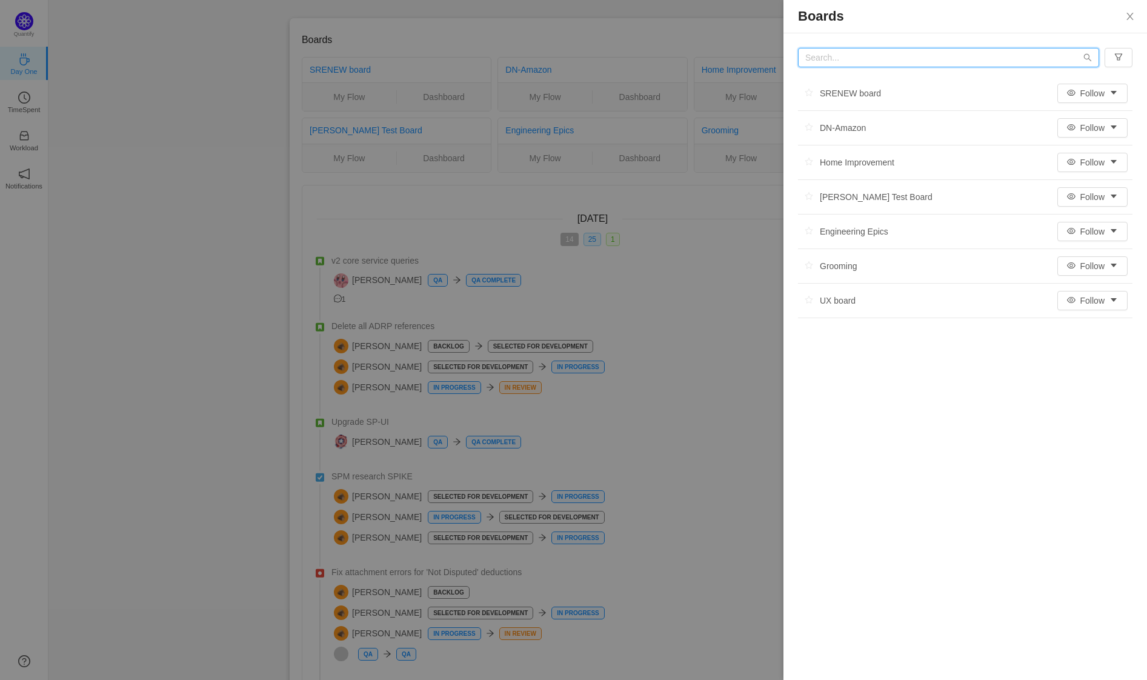
click at [852, 63] on input "text" at bounding box center [948, 57] width 301 height 19
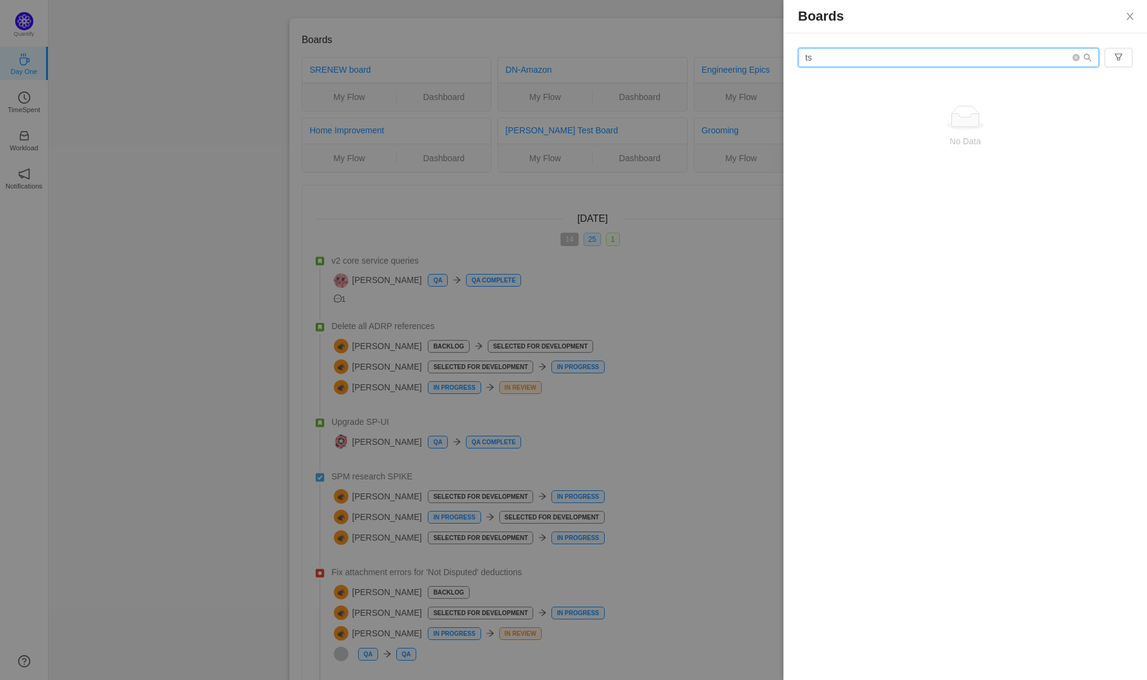
type input "t"
type input "tsp"
type input "core"
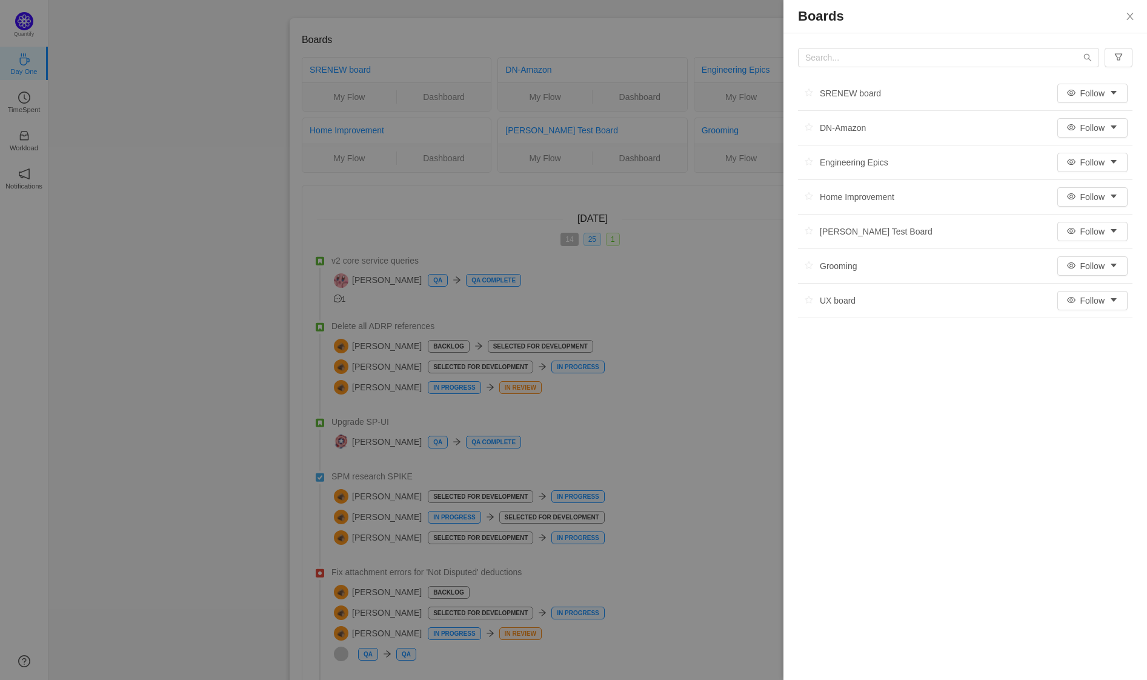
click at [831, 92] on div "SRENEW board" at bounding box center [839, 93] width 83 height 18
click at [611, 196] on div at bounding box center [573, 340] width 1147 height 680
